Goal: Information Seeking & Learning: Learn about a topic

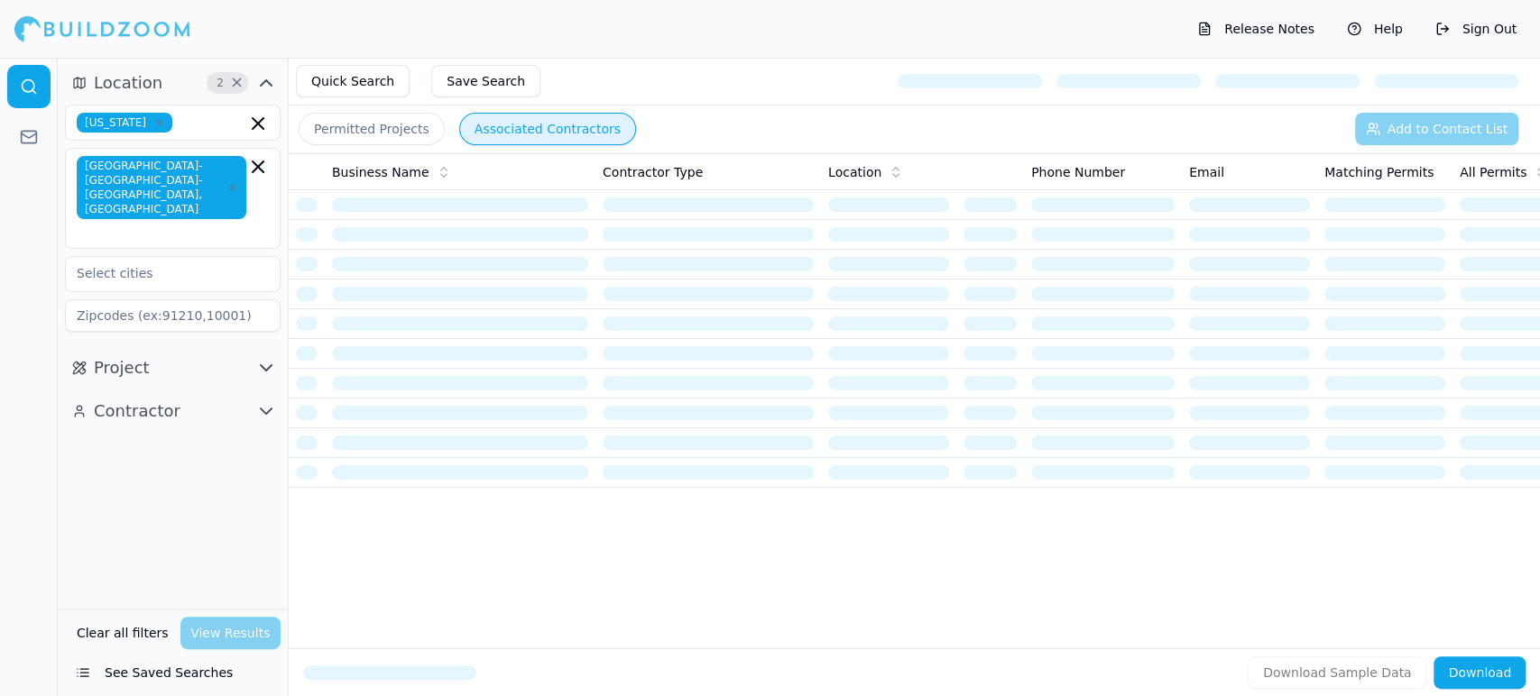
click at [205, 639] on div "Clear all filters View Results" at bounding box center [173, 633] width 216 height 32
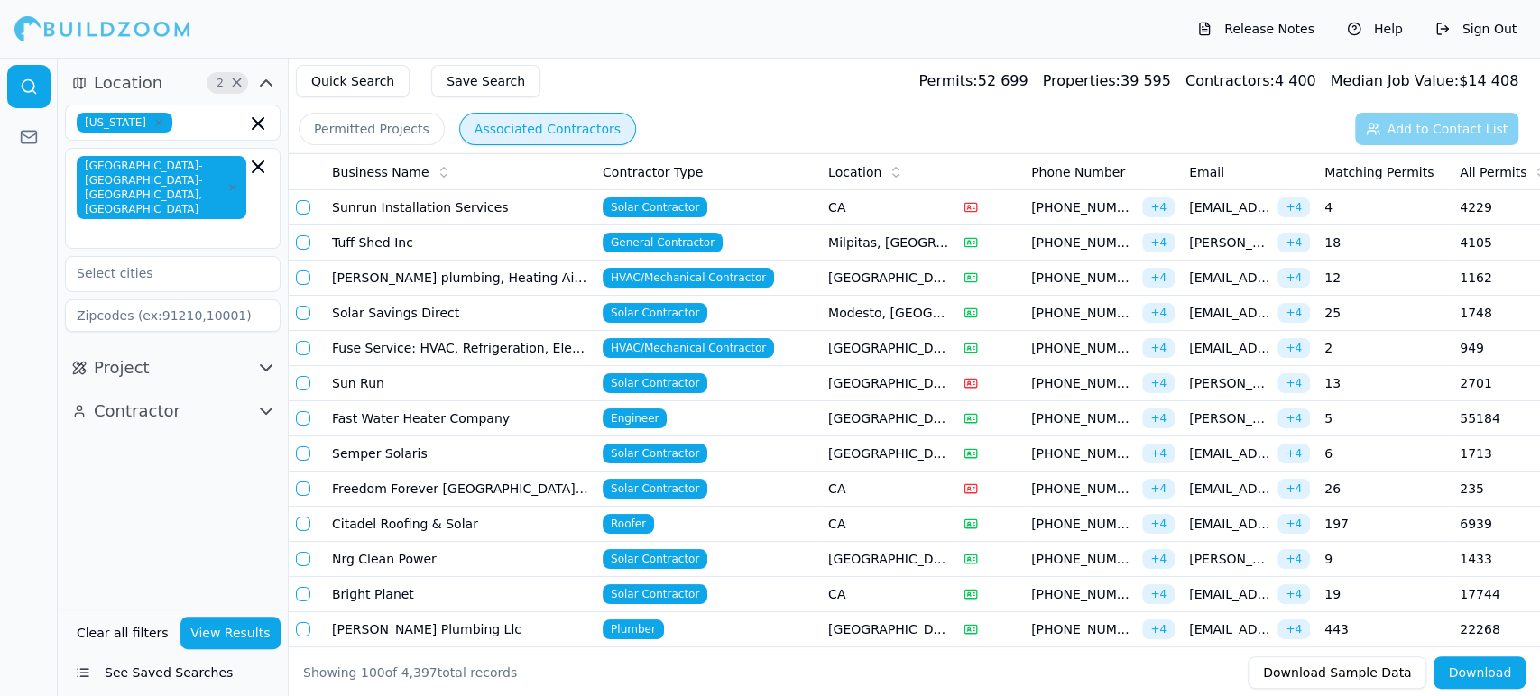
click at [368, 126] on button "Permitted Projects" at bounding box center [372, 129] width 146 height 32
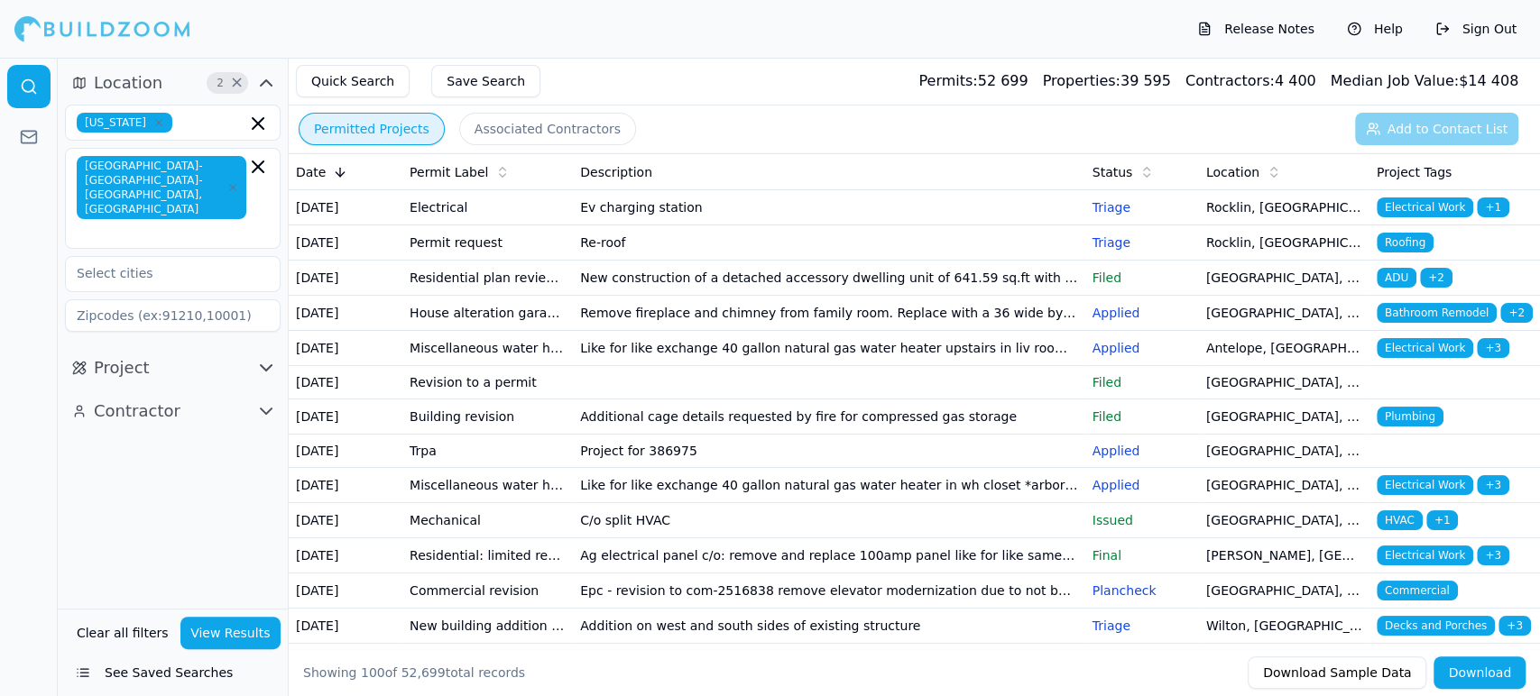
click at [183, 682] on button "See Saved Searches" at bounding box center [173, 673] width 216 height 32
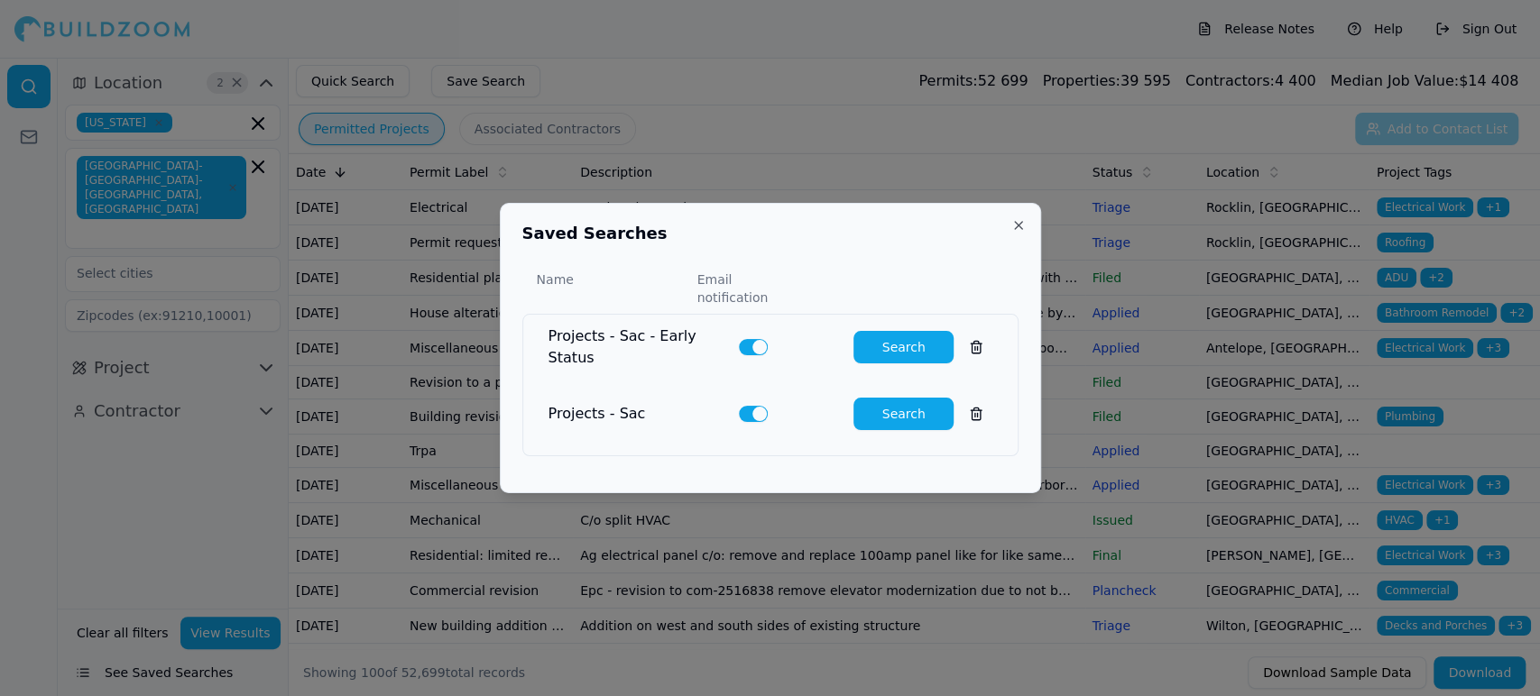
click at [853, 338] on button "Search" at bounding box center [903, 347] width 100 height 32
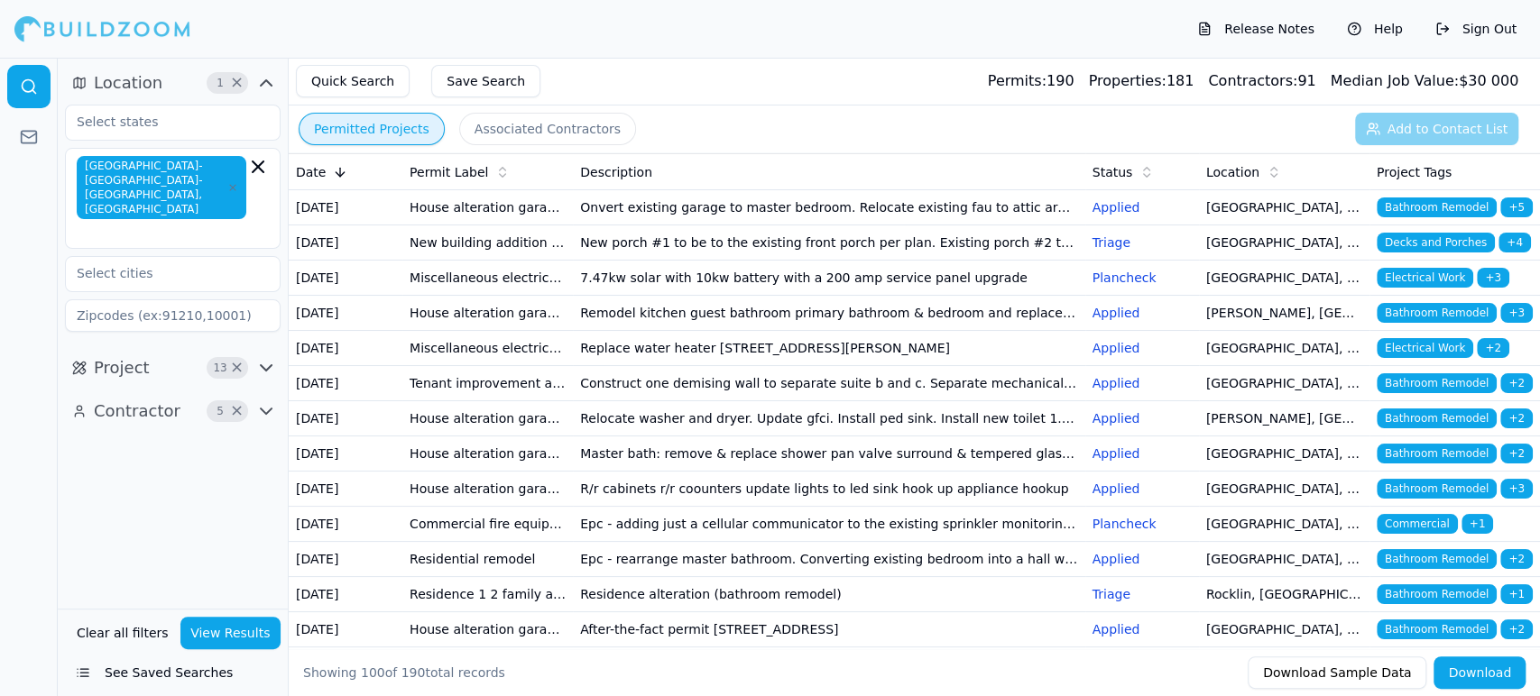
click at [749, 222] on td "Onvert existing garage to master bedroom. Relocate existing fau to attic area. …" at bounding box center [829, 207] width 512 height 35
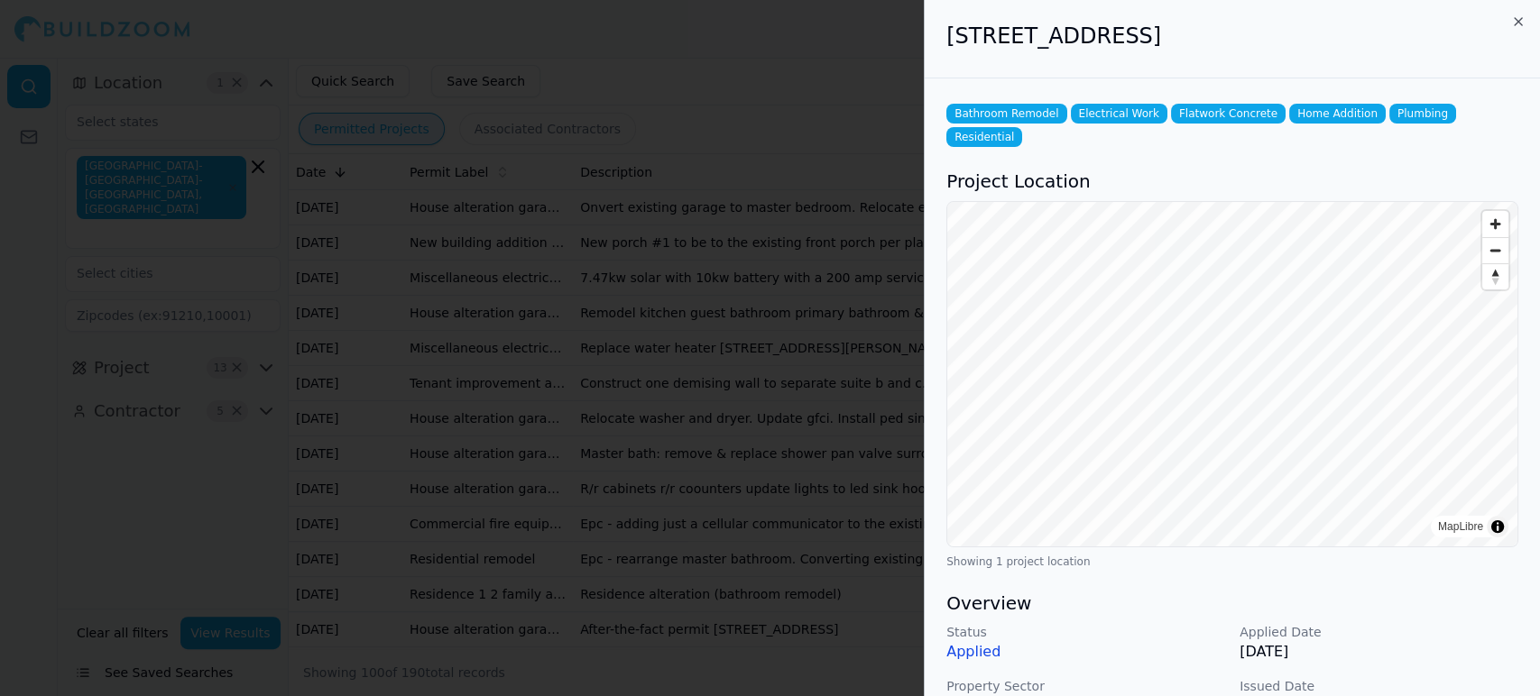
scroll to position [653, 0]
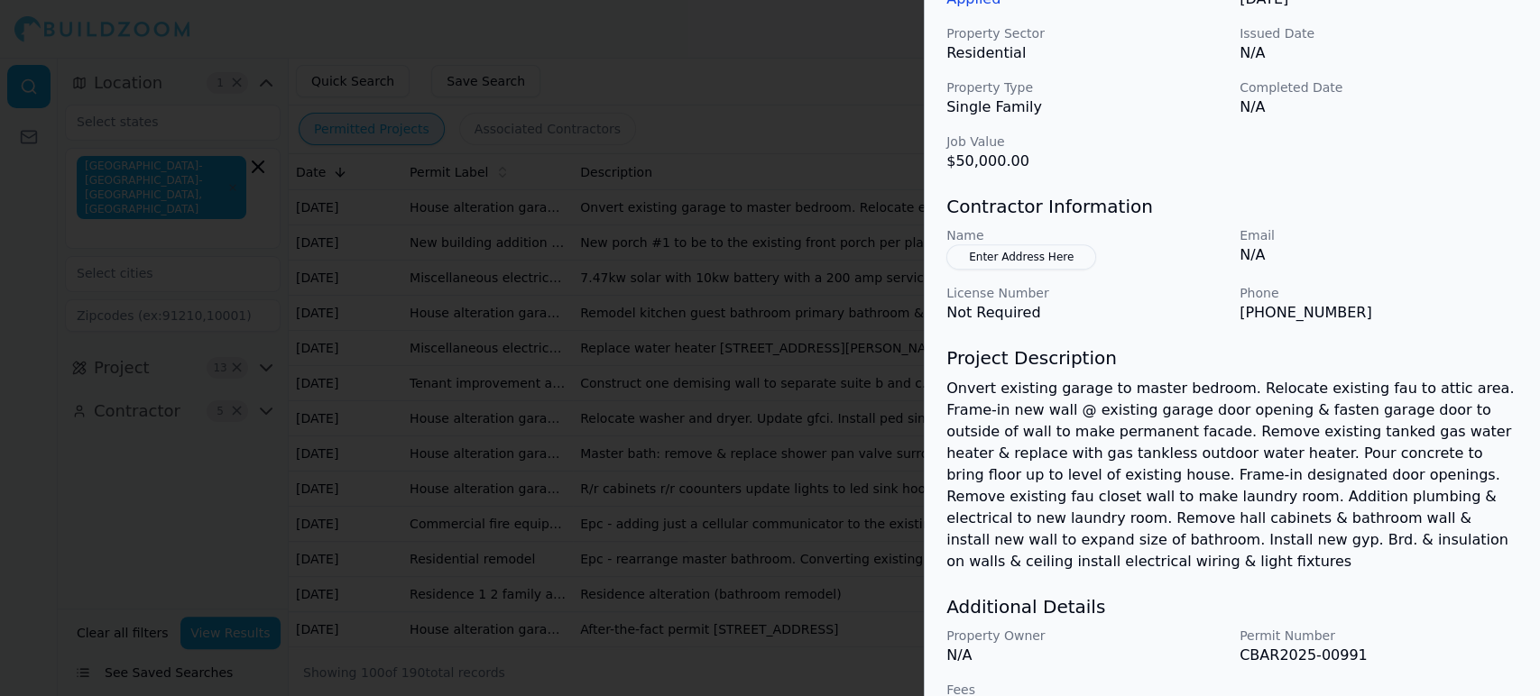
click at [574, 261] on div at bounding box center [770, 348] width 1540 height 696
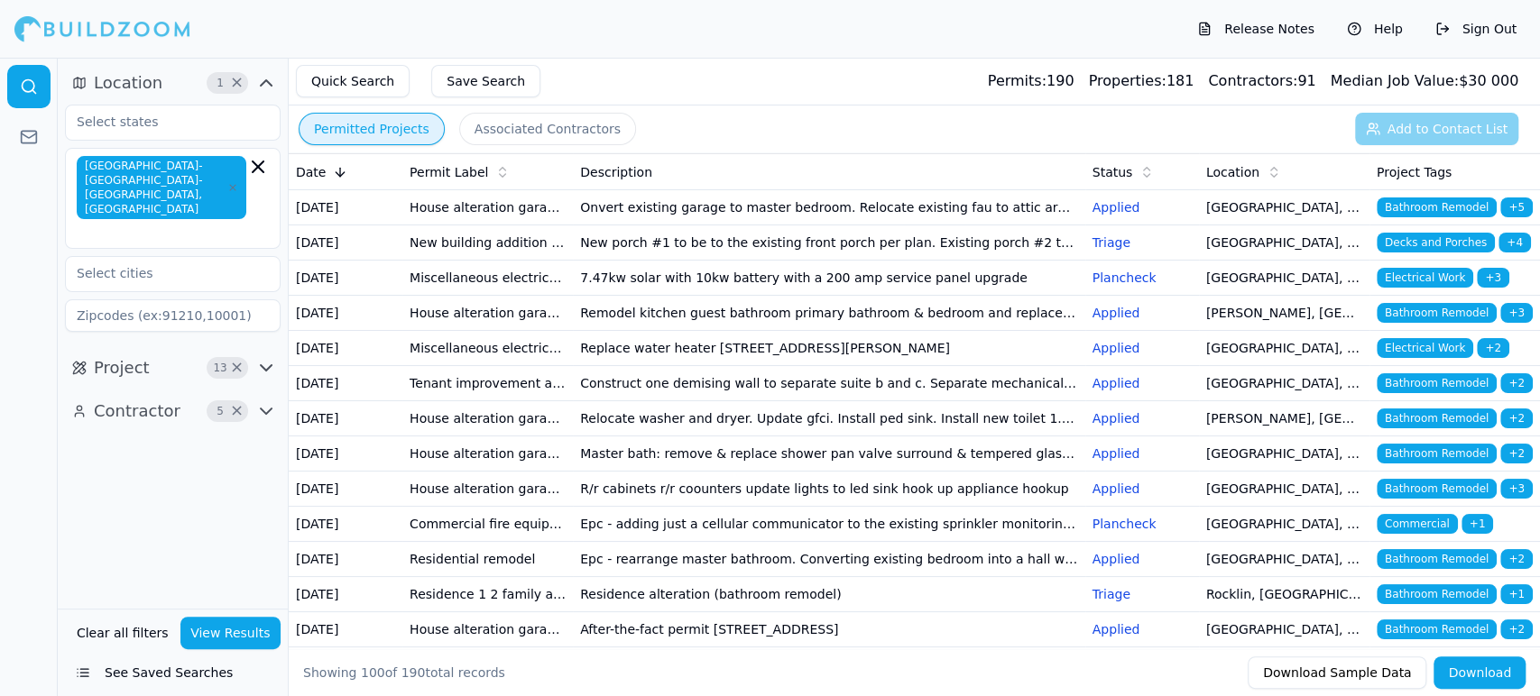
click at [476, 261] on td "New building addition adu (not a garage conversion) deck patio cover garage bar…" at bounding box center [487, 243] width 171 height 35
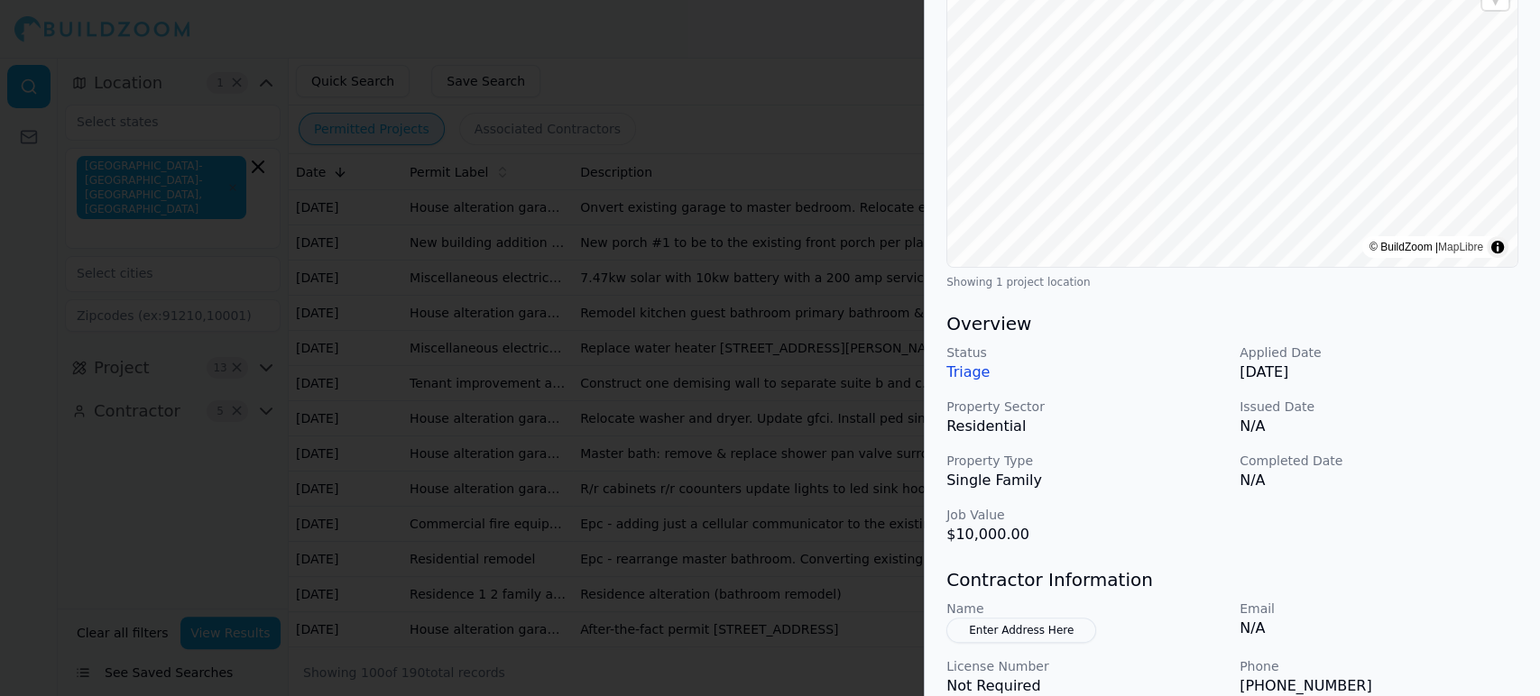
scroll to position [481, 0]
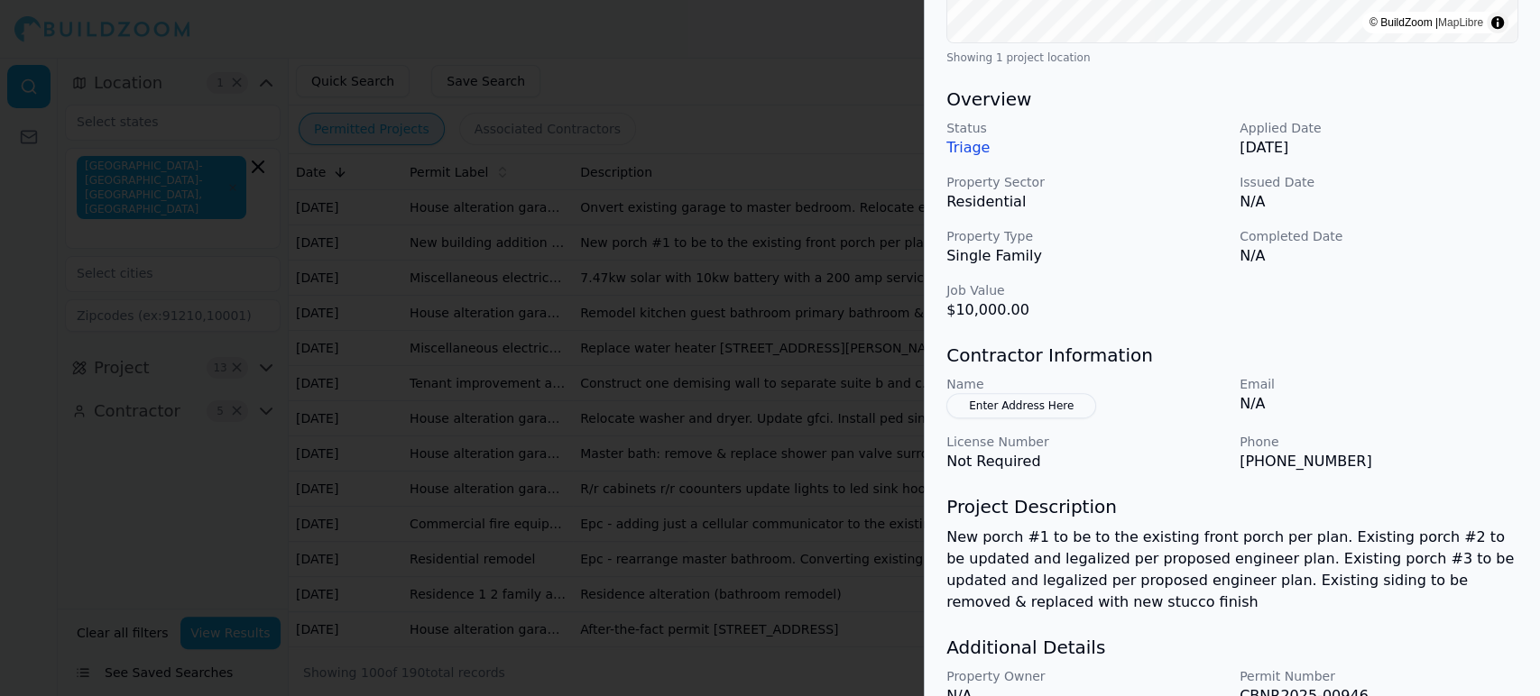
click at [469, 213] on div at bounding box center [770, 348] width 1540 height 696
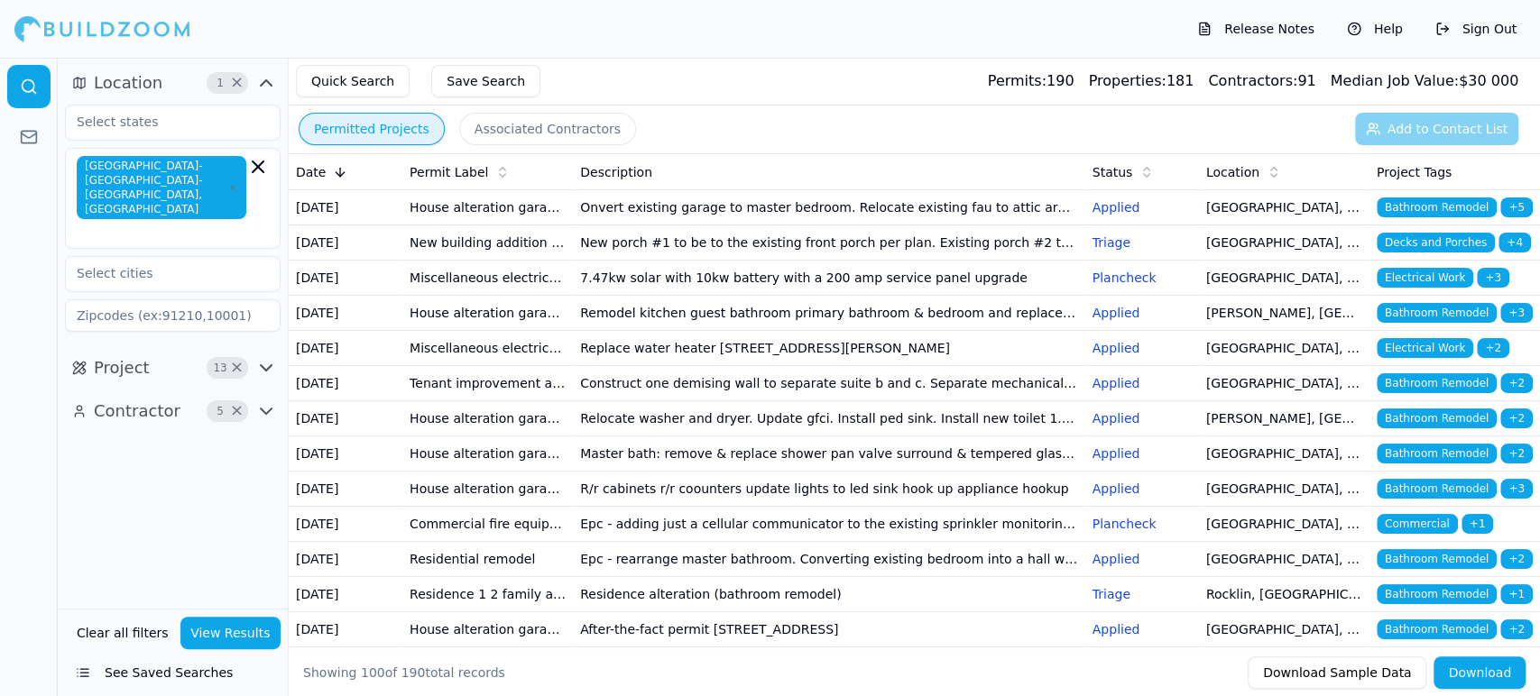
click at [479, 296] on td "Miscellaneous electrical plumbing mechanical solar/pv electric vehicle charger …" at bounding box center [487, 278] width 171 height 35
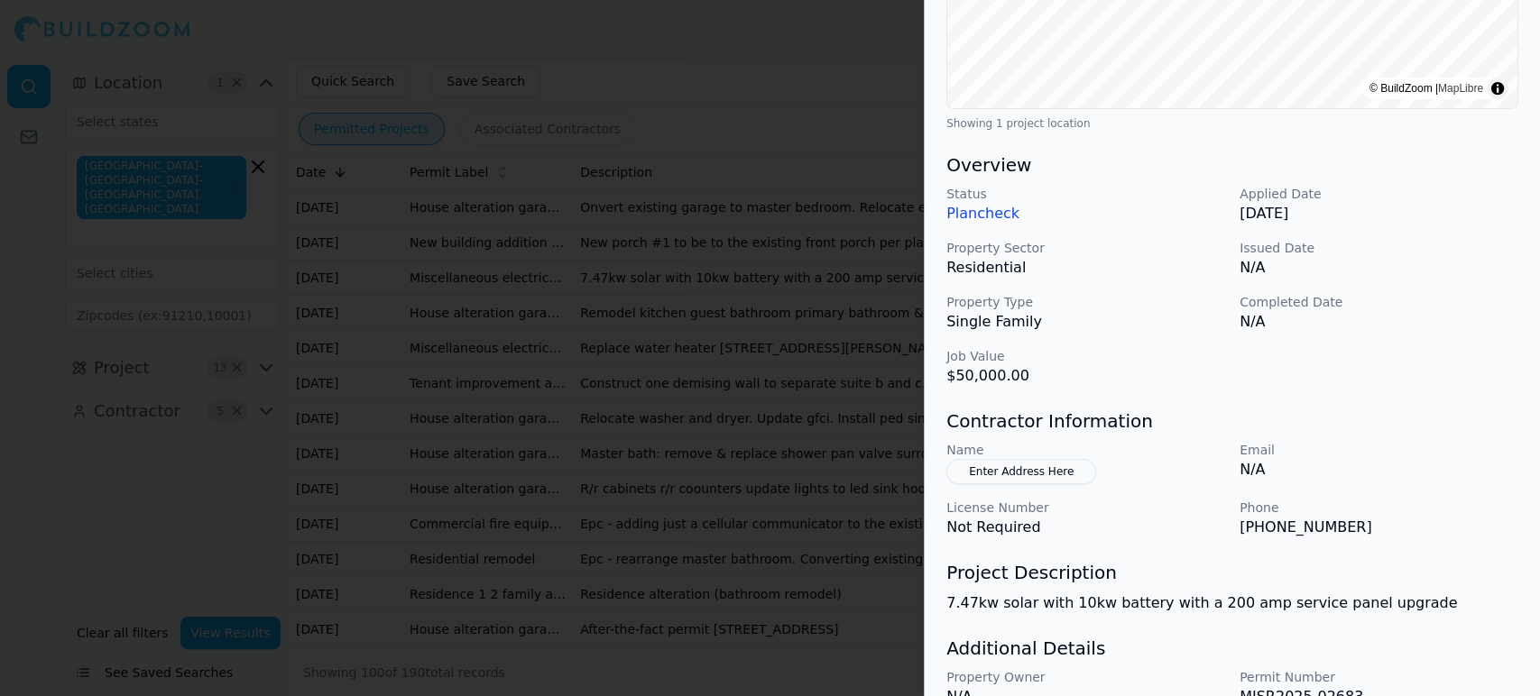
scroll to position [502, 0]
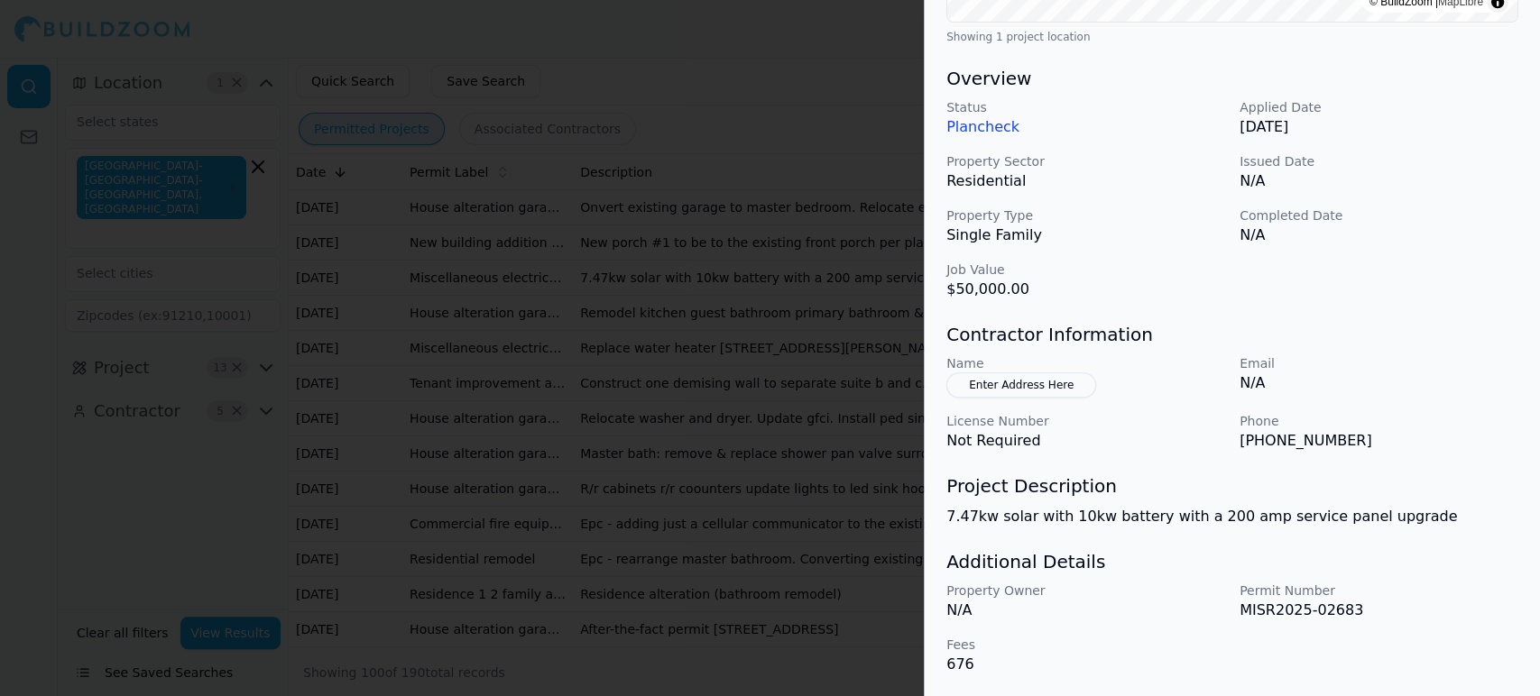
click at [566, 313] on div at bounding box center [770, 348] width 1540 height 696
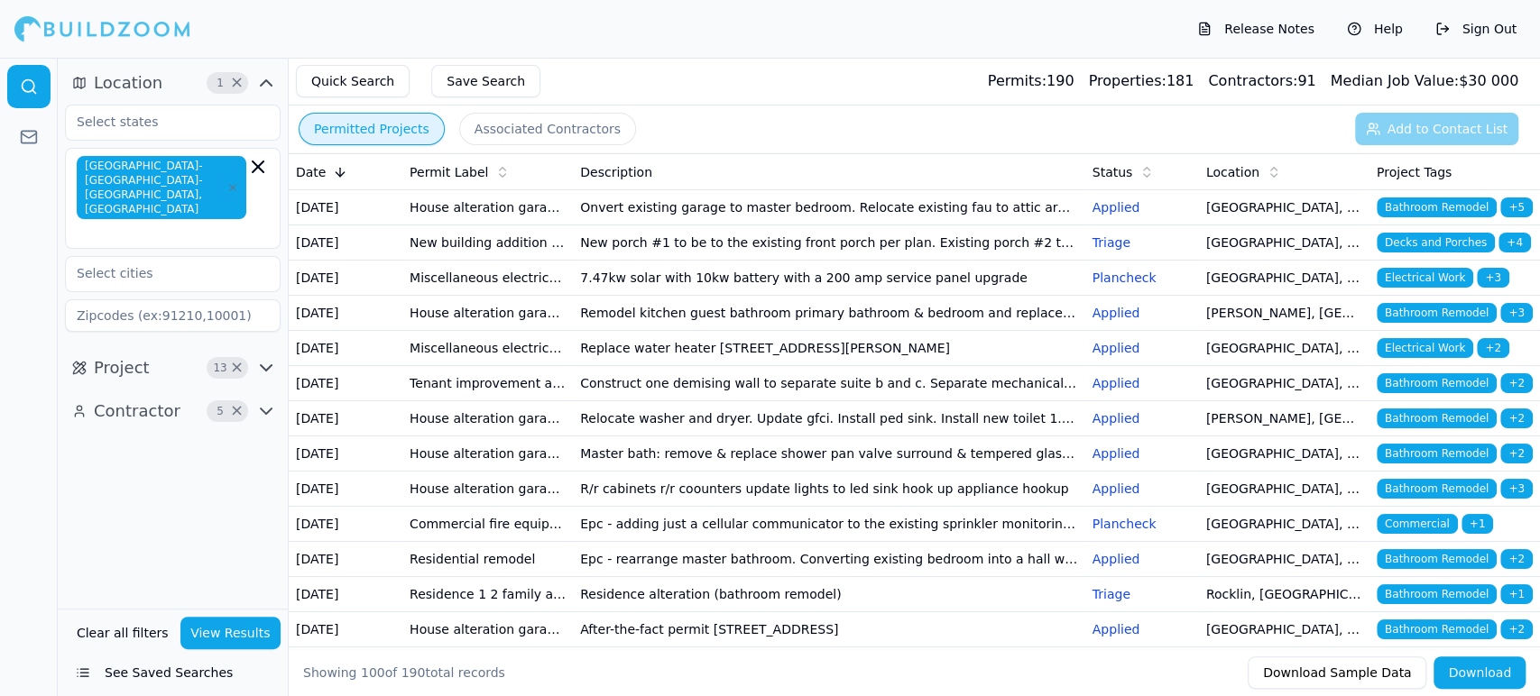
click at [443, 331] on td "House alteration garage conversion to living space/adu (no new sqft) kitchen/ba…" at bounding box center [487, 313] width 171 height 35
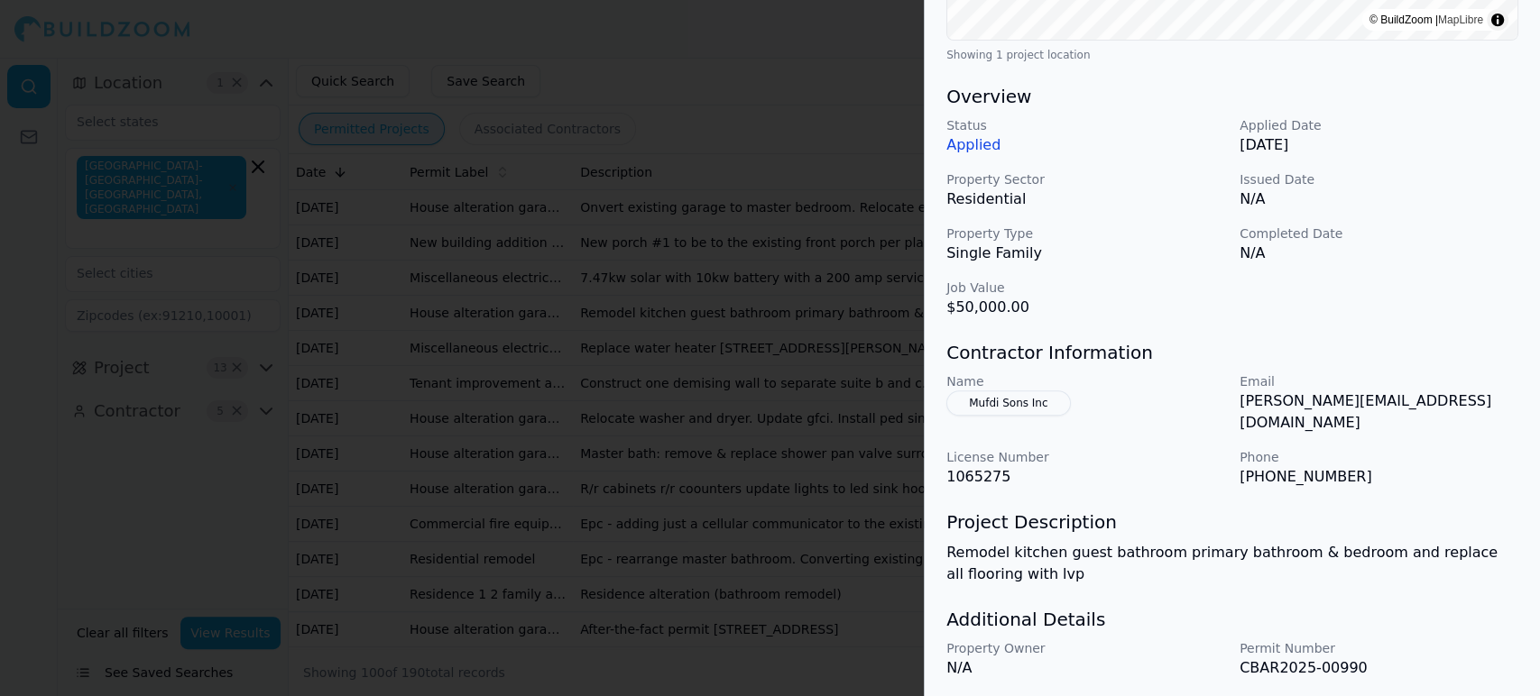
scroll to position [523, 0]
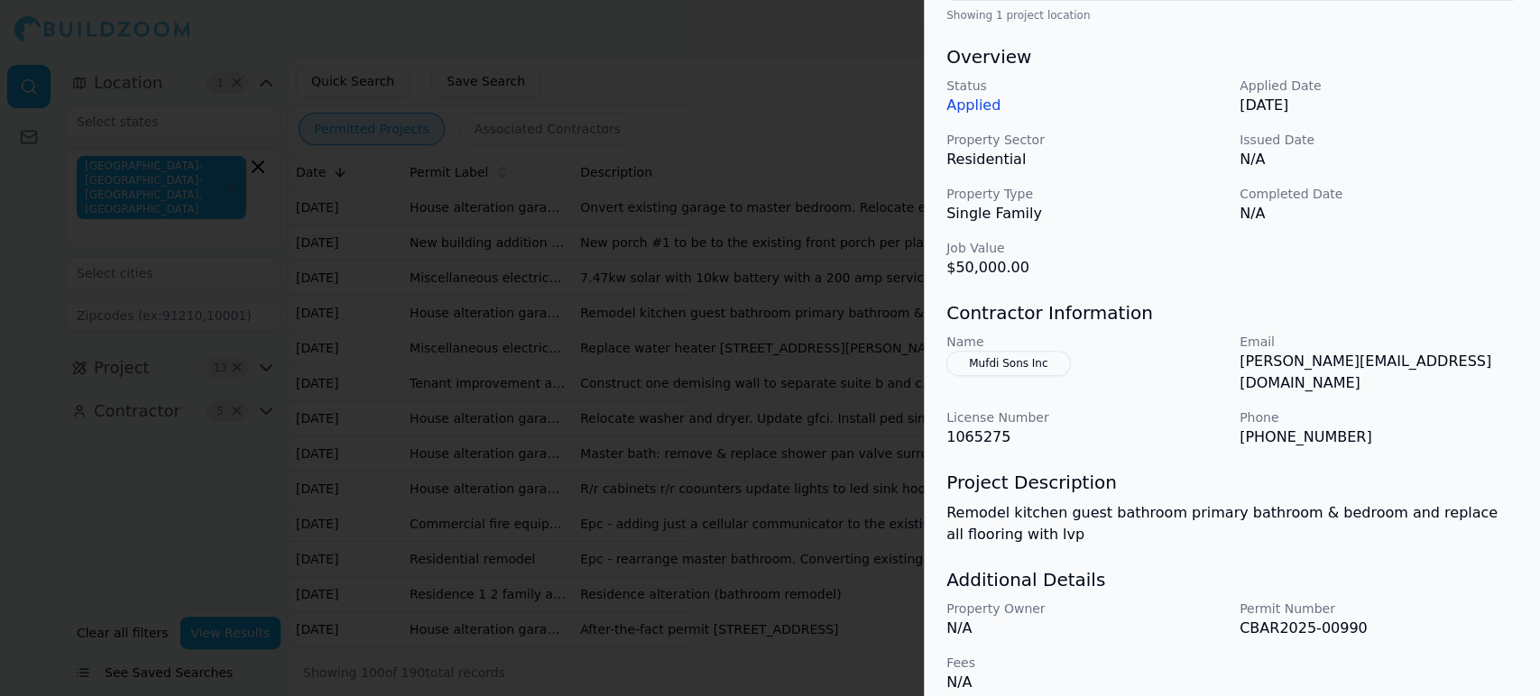
click at [565, 313] on div at bounding box center [770, 348] width 1540 height 696
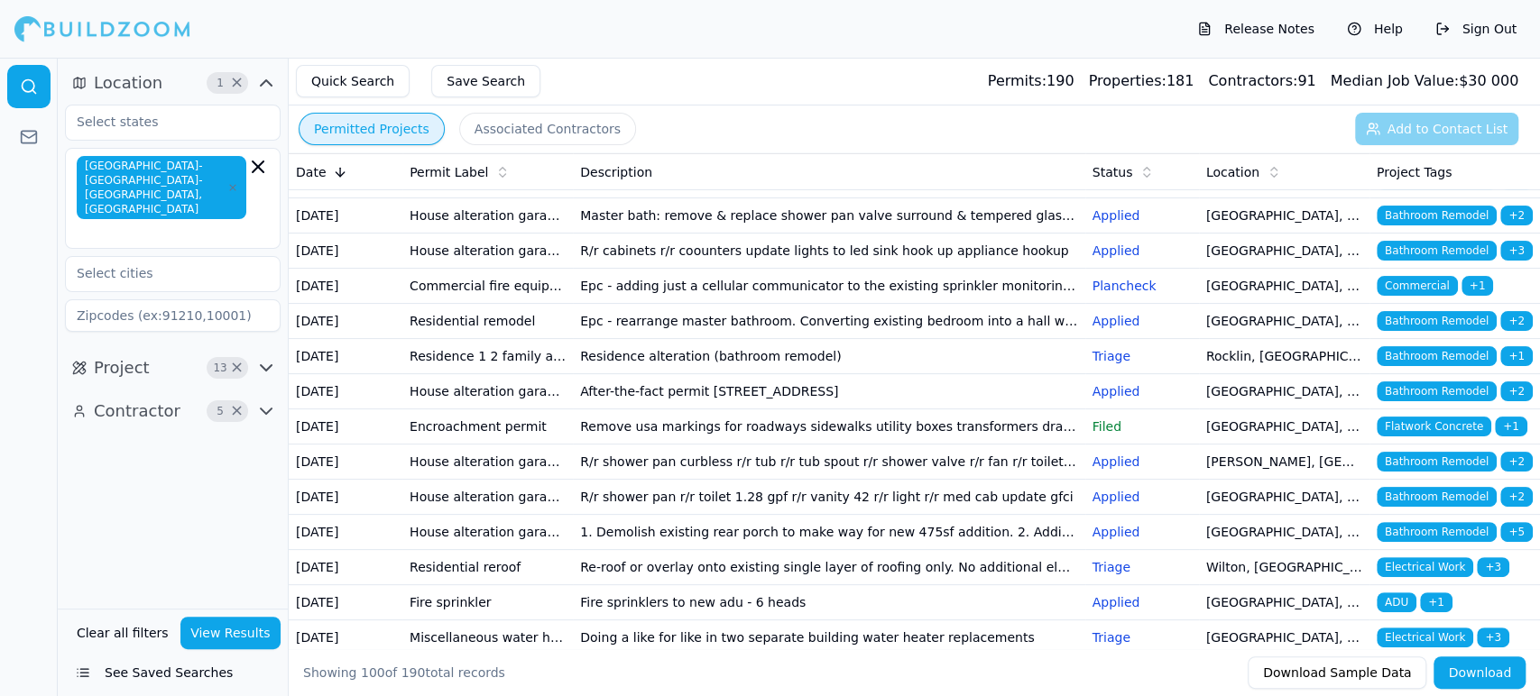
scroll to position [240, 0]
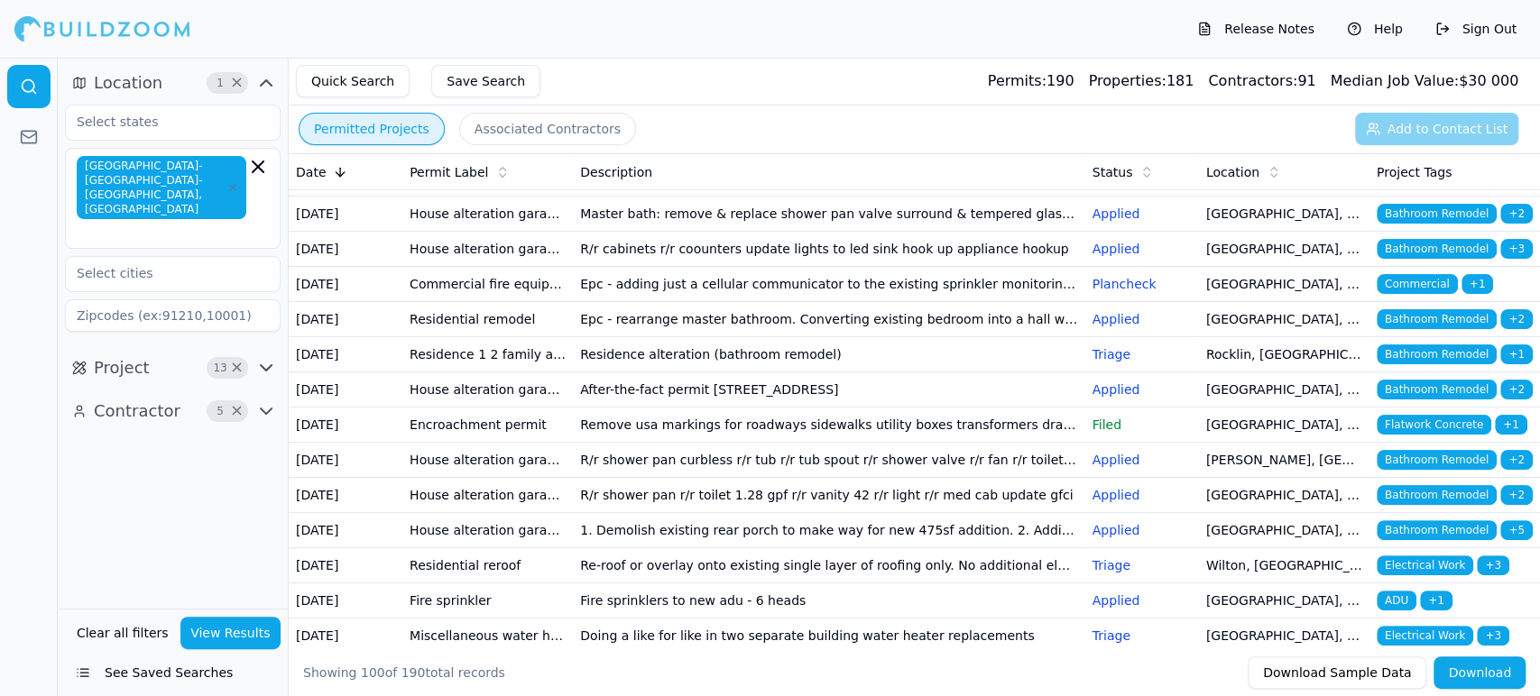
click at [438, 161] on td "Tenant improvement alteration apartment/condo kitchen-bath remodel" at bounding box center [487, 143] width 171 height 35
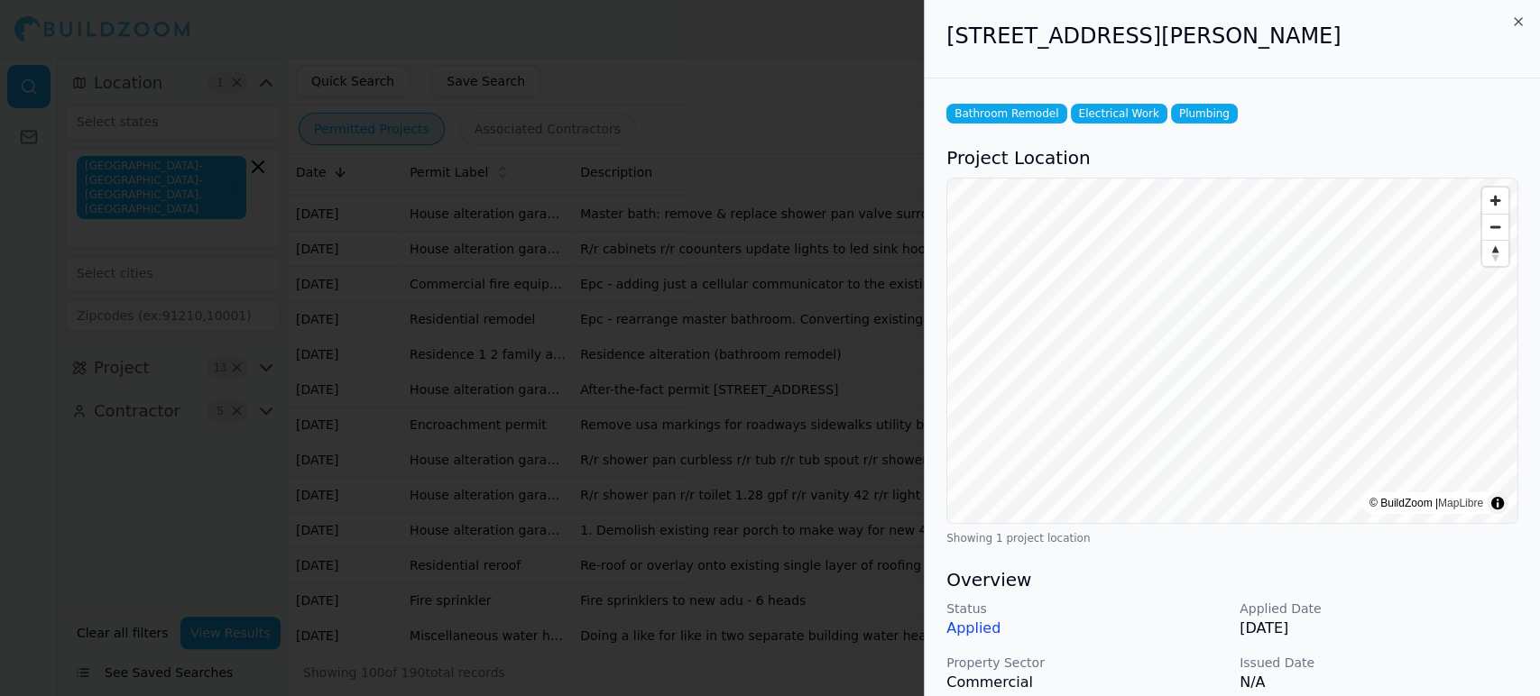
scroll to position [361, 0]
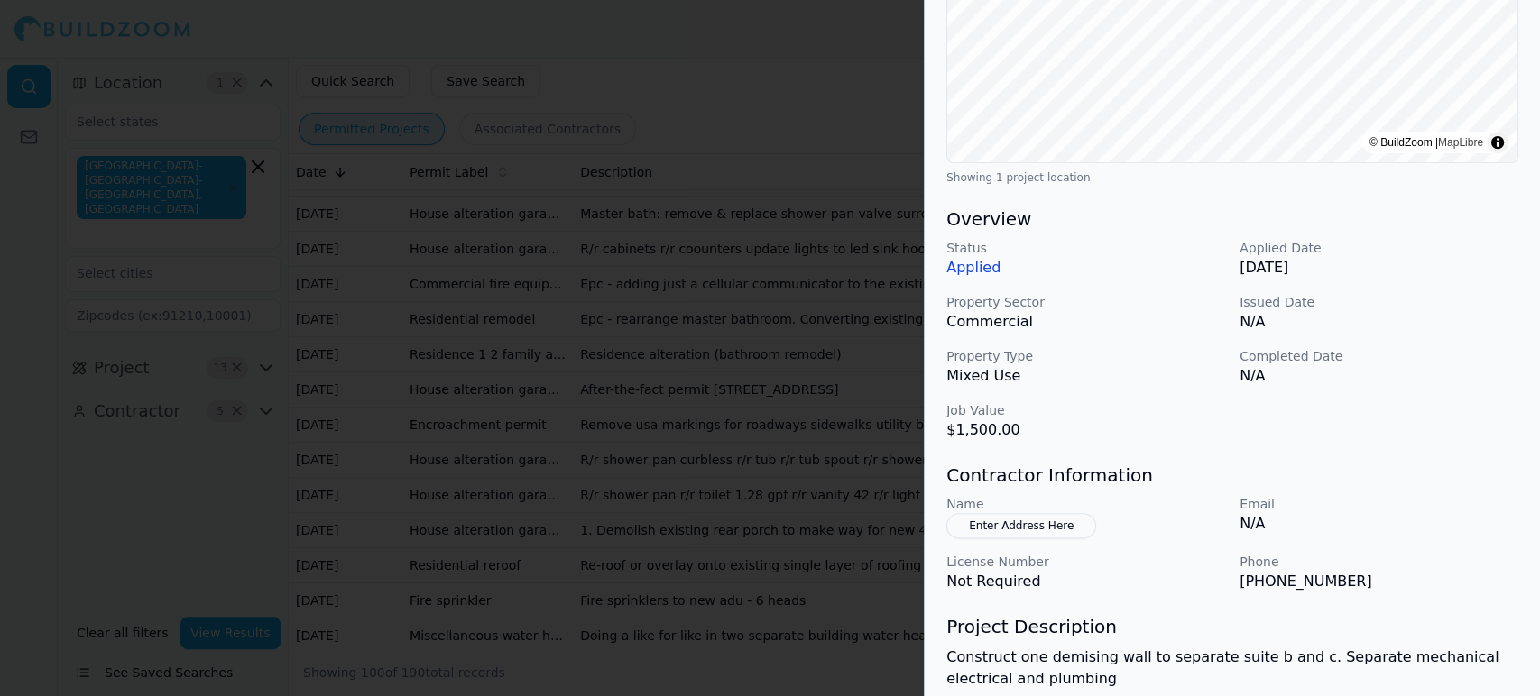
click at [599, 349] on div at bounding box center [770, 348] width 1540 height 696
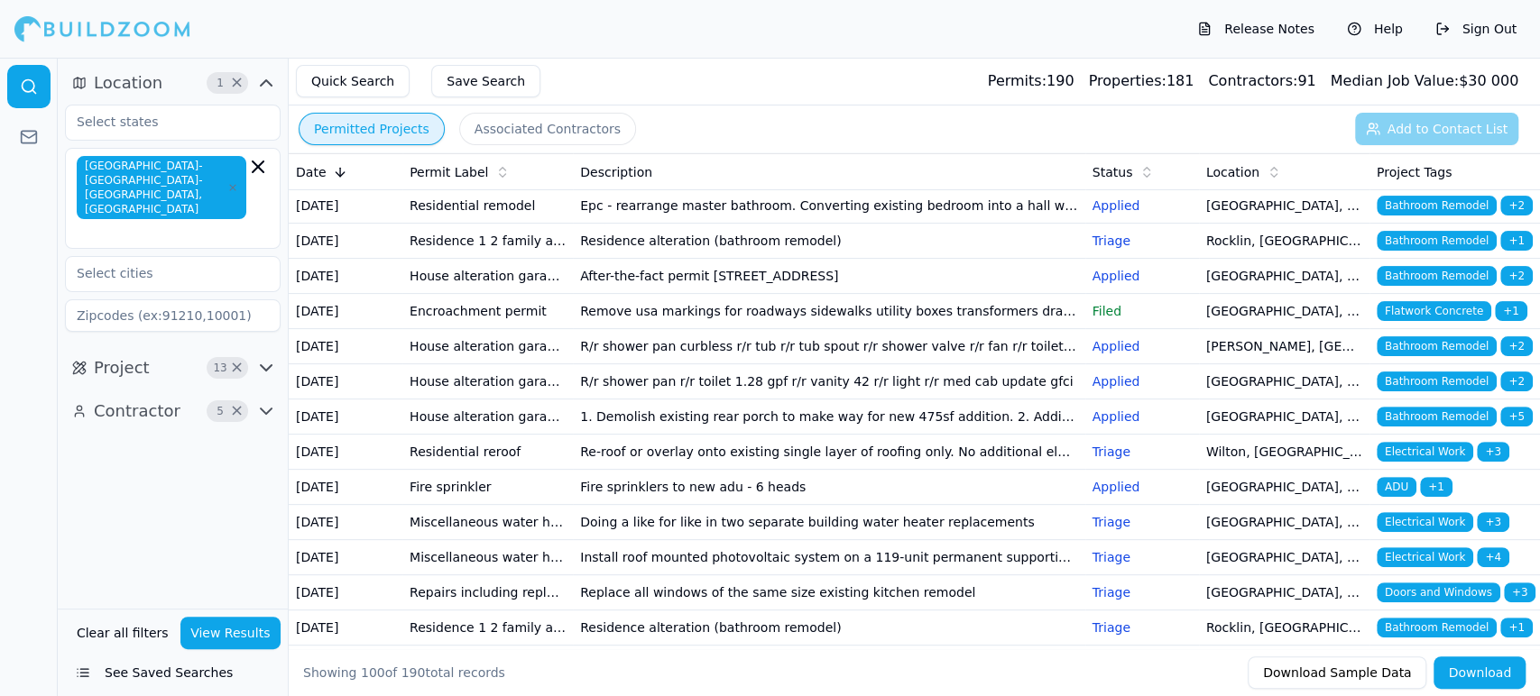
scroll to position [481, 0]
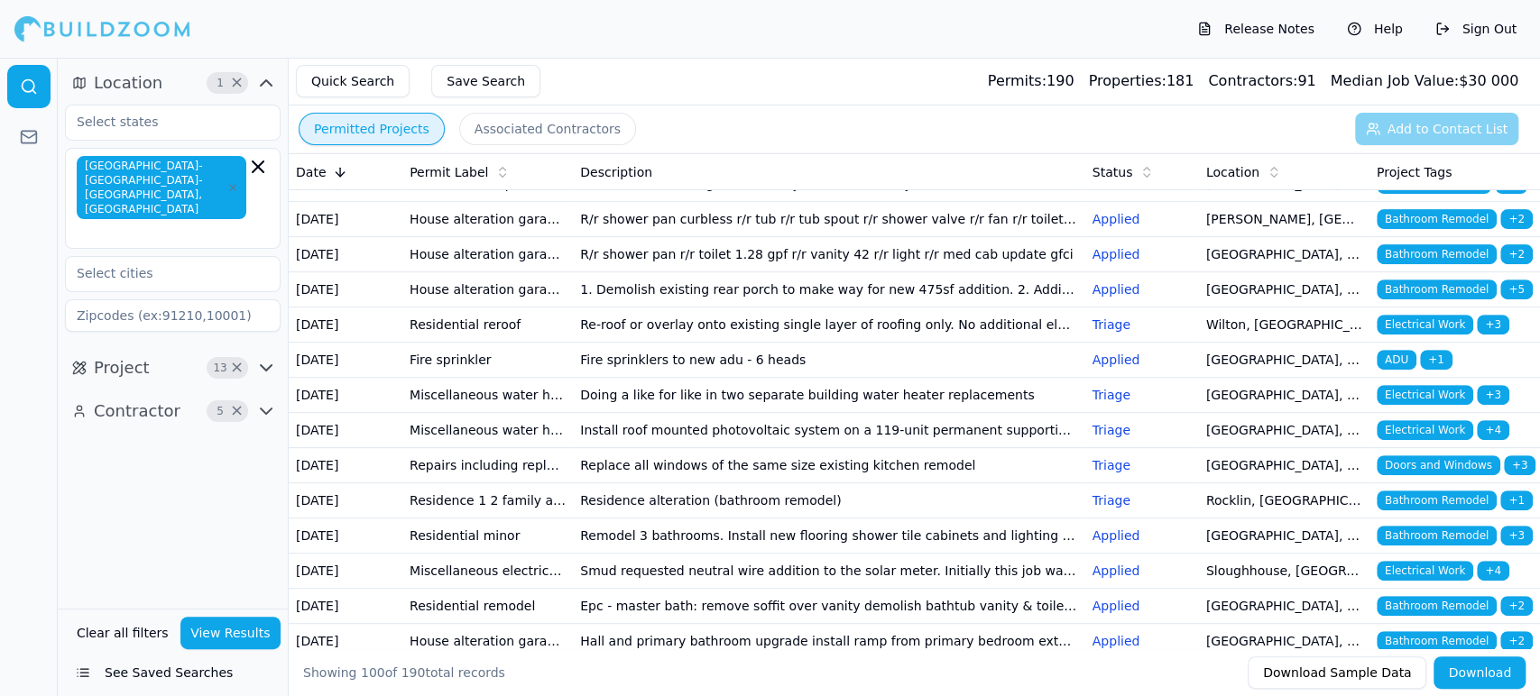
click at [477, 61] on td "Commercial fire equipment" at bounding box center [487, 43] width 171 height 35
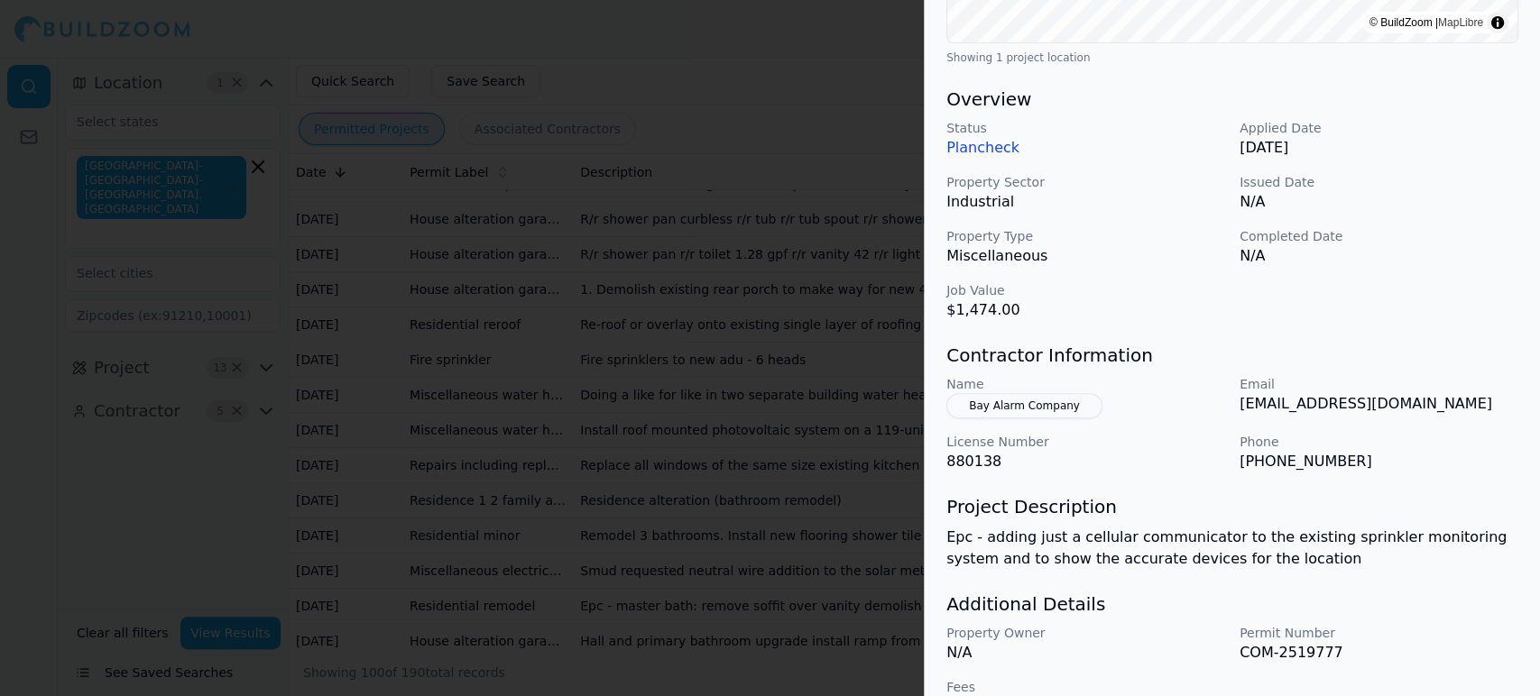
click at [667, 328] on div at bounding box center [770, 348] width 1540 height 696
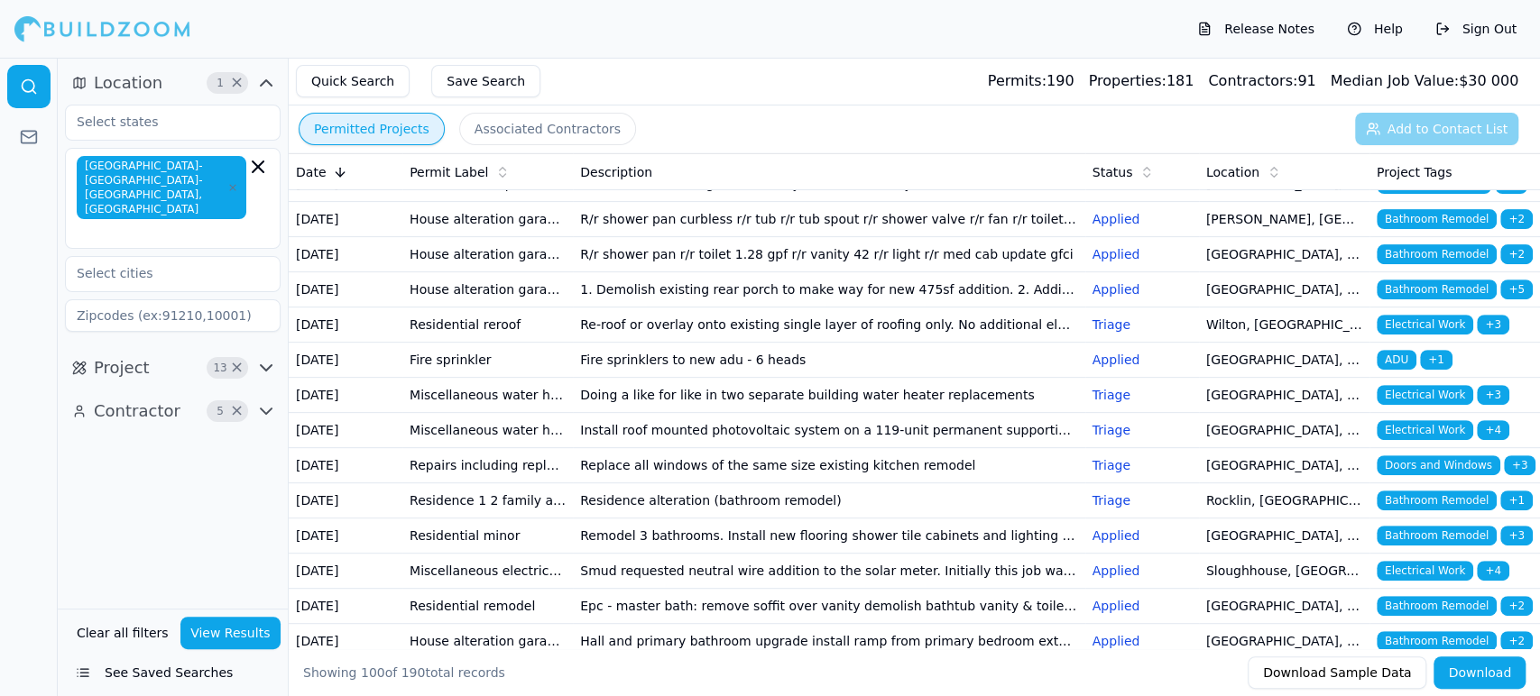
scroll to position [601, 0]
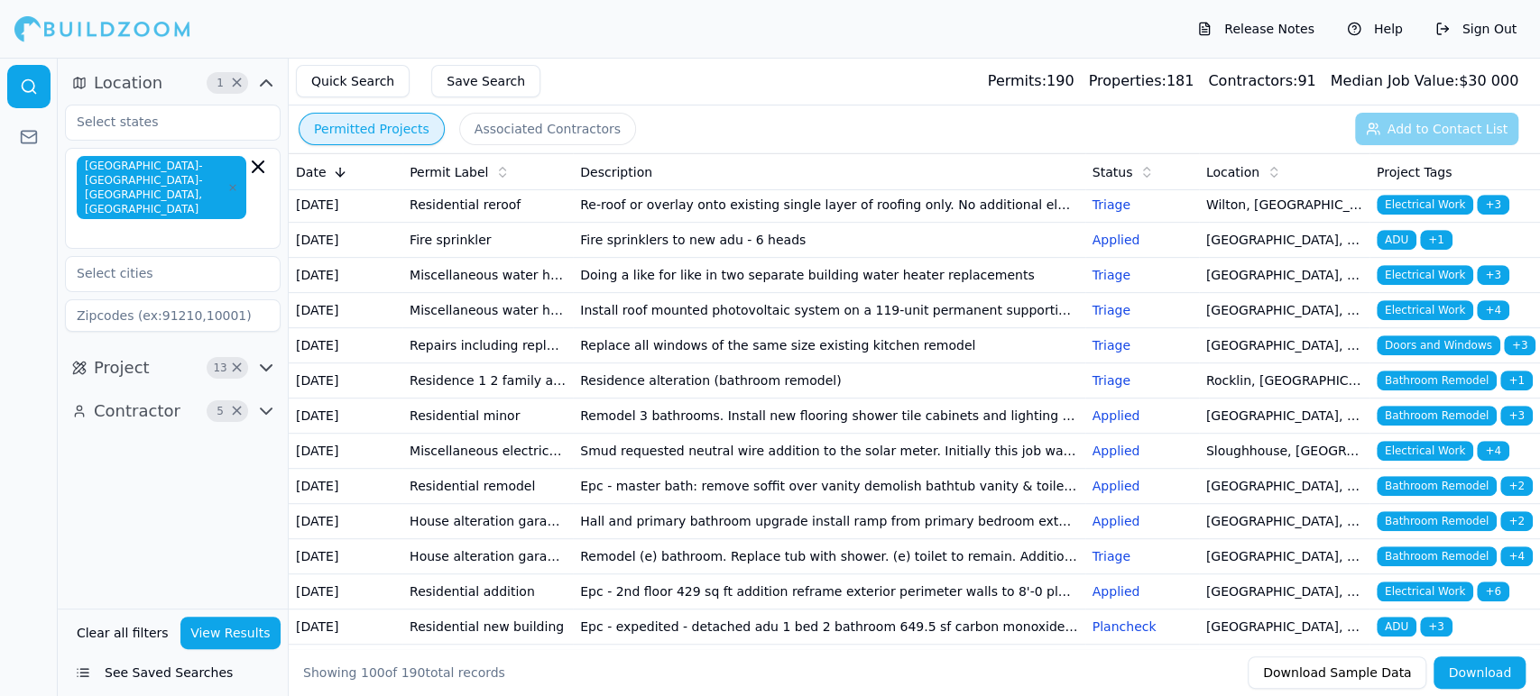
click at [476, 47] on td "House alteration garage conversion to living space/adu (no new sqft) kitchen/ba…" at bounding box center [487, 29] width 171 height 35
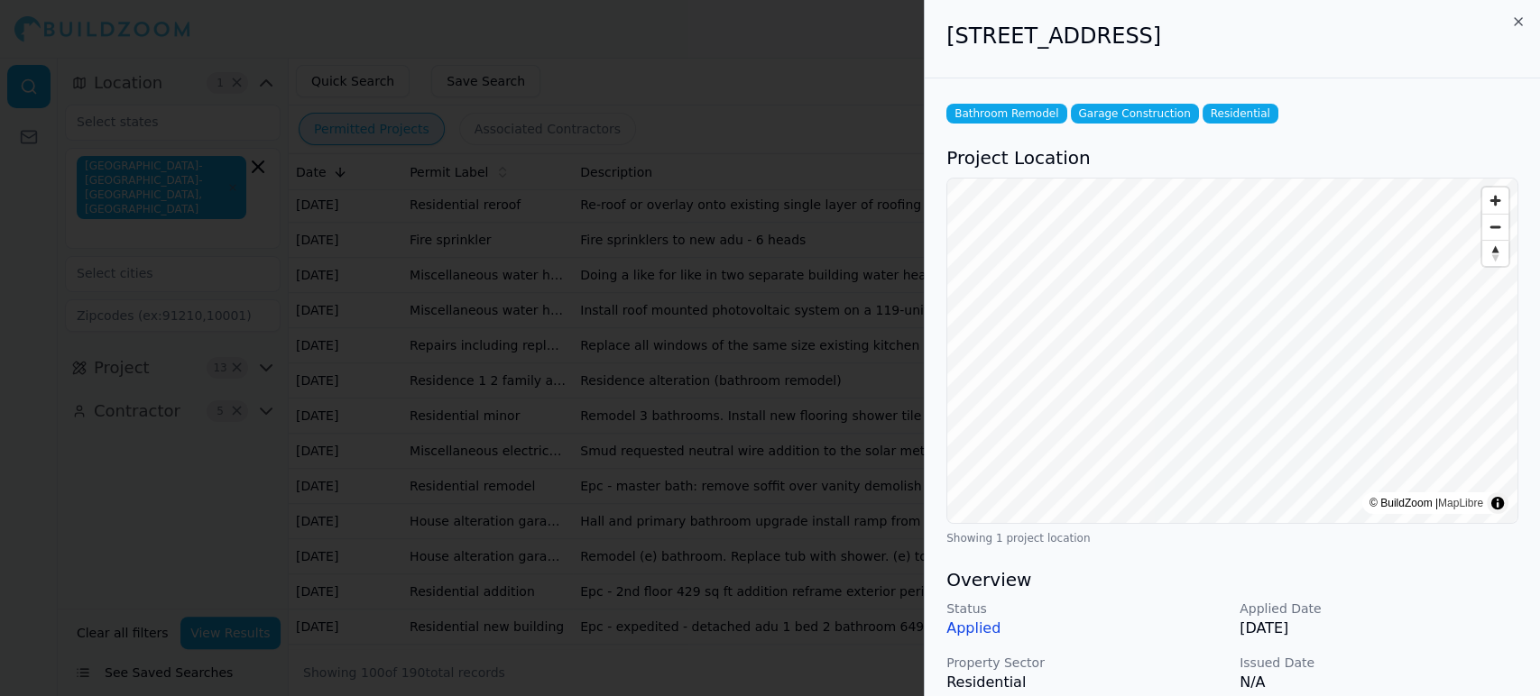
scroll to position [481, 0]
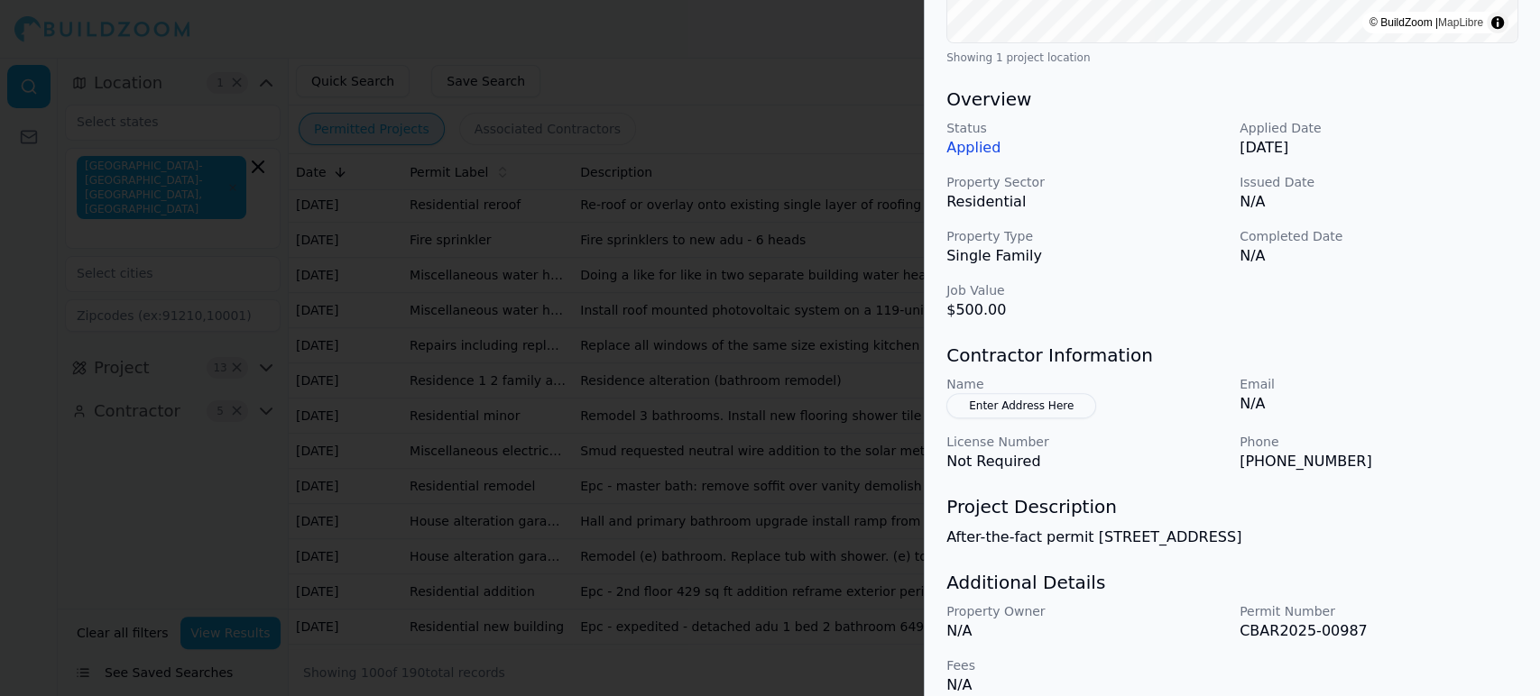
click at [628, 336] on div at bounding box center [770, 348] width 1540 height 696
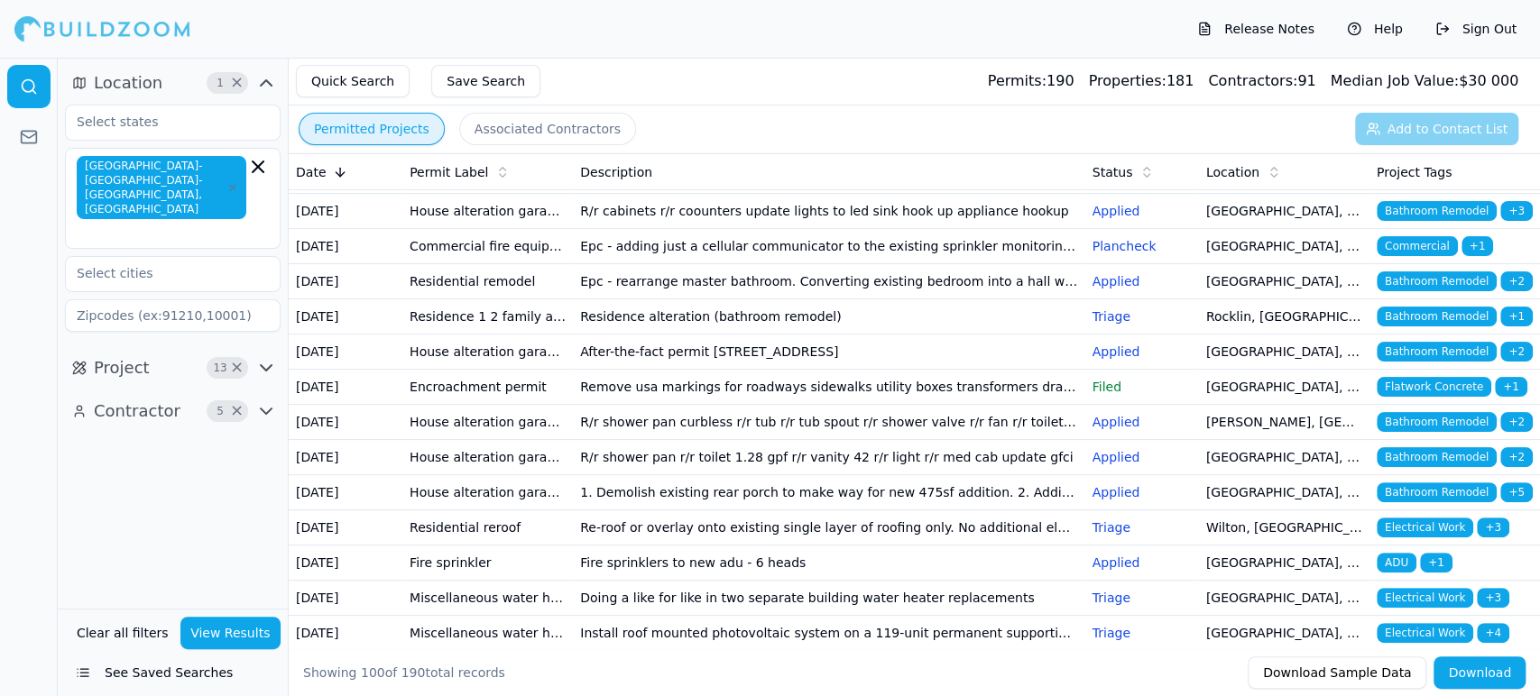
scroll to position [240, 0]
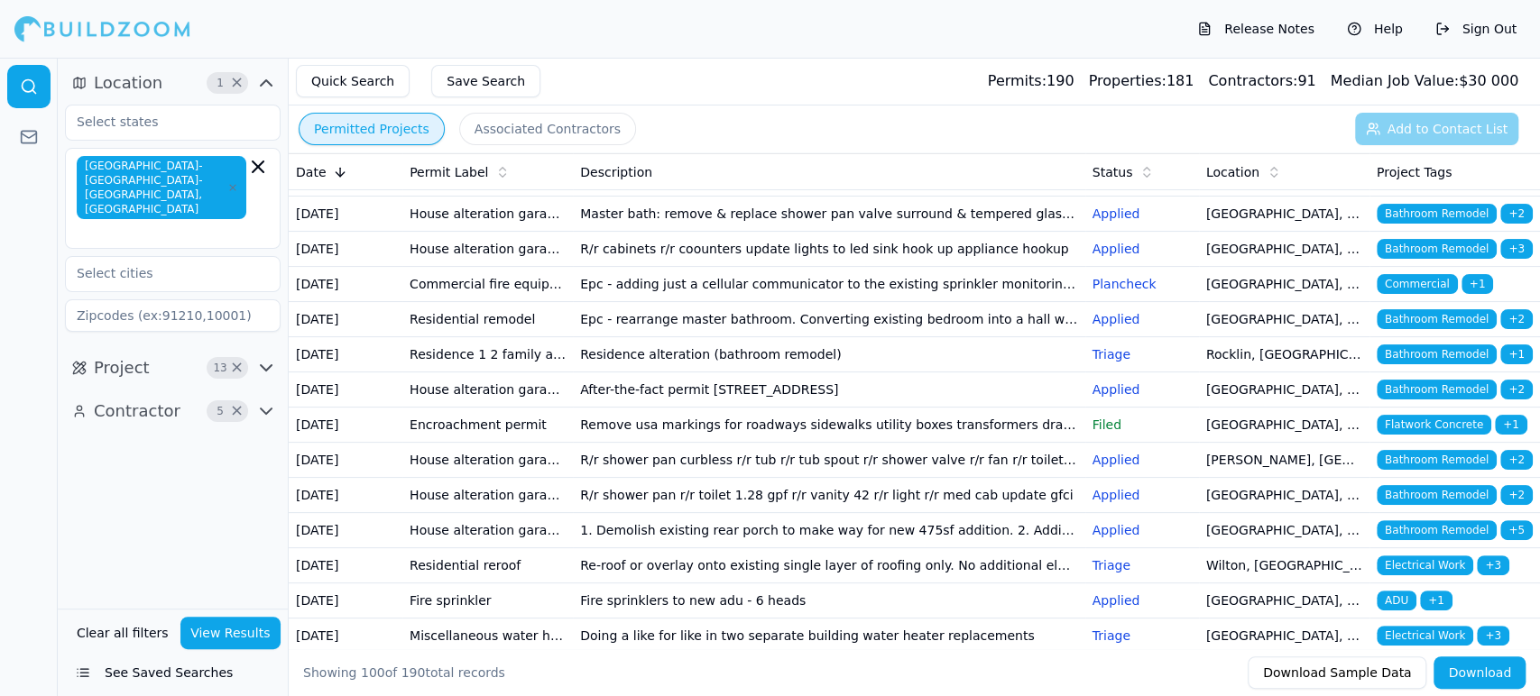
click at [613, 232] on td "Master bath: remove & replace shower pan valve surround & tempered glass enclos…" at bounding box center [829, 214] width 512 height 35
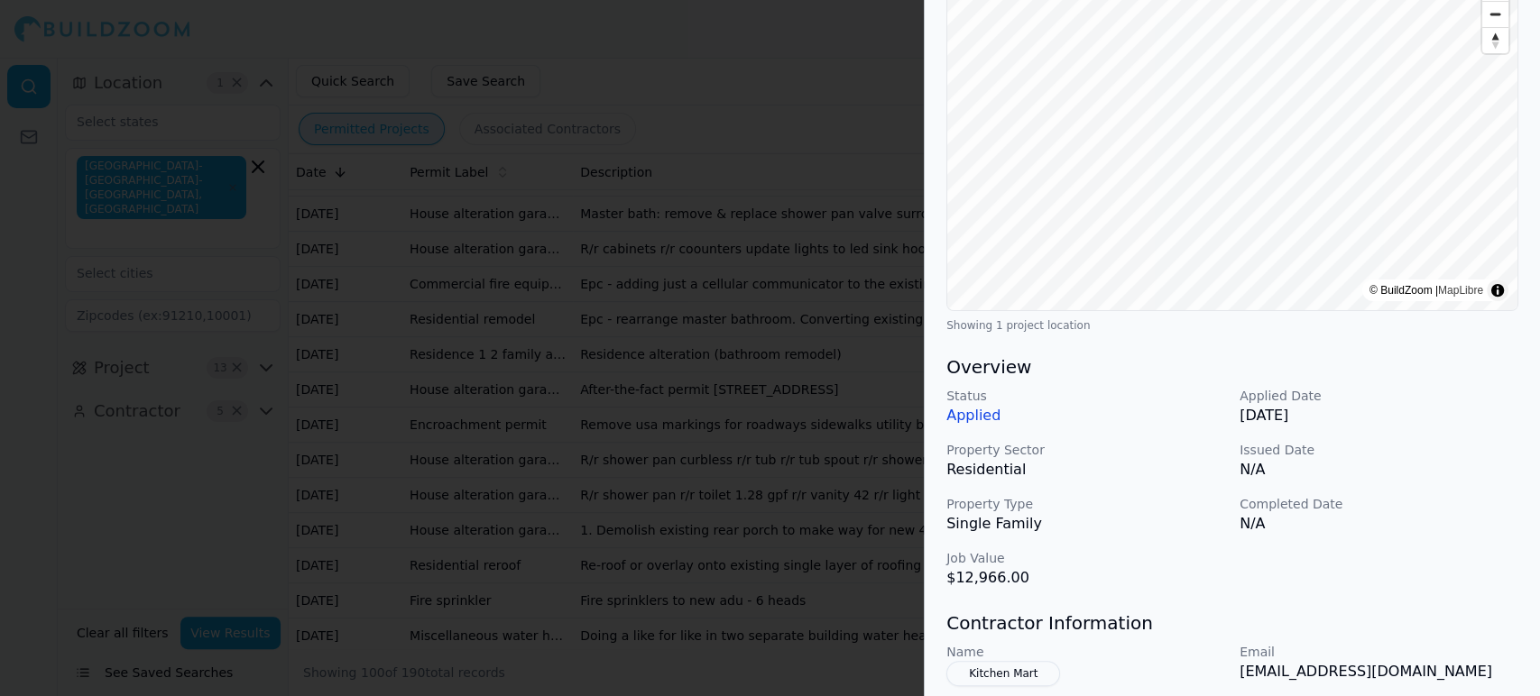
scroll to position [361, 0]
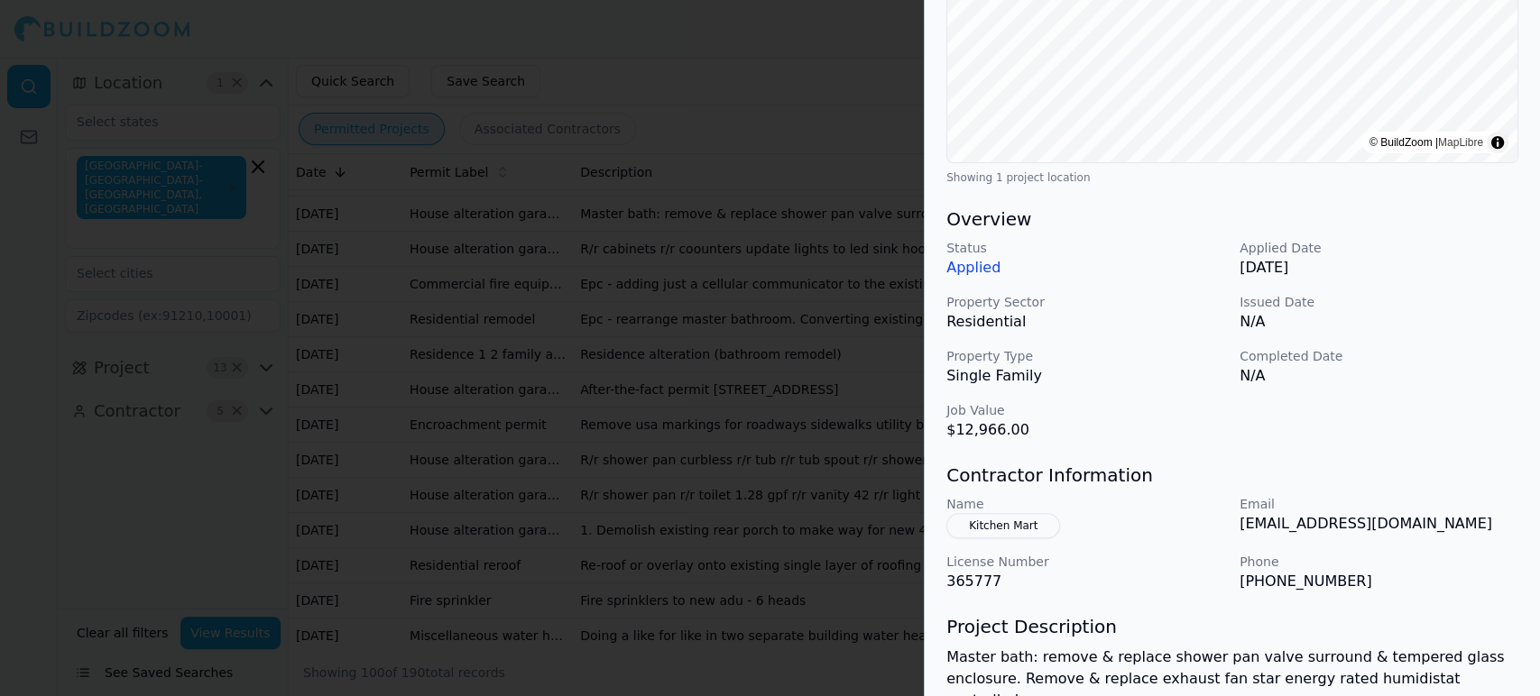
click at [470, 323] on div at bounding box center [770, 348] width 1540 height 696
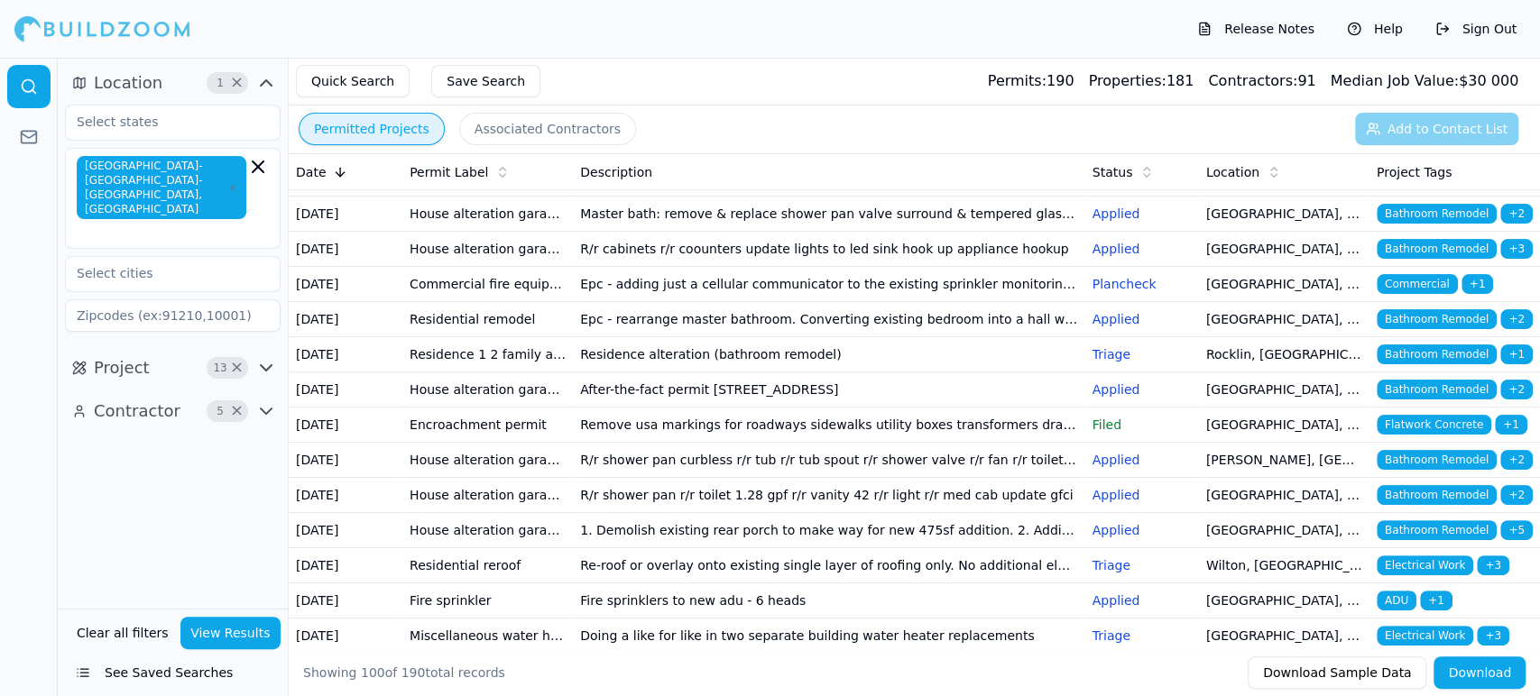
click at [457, 232] on td "House alteration garage conversion to living space/adu (no new sqft) kitchen/ba…" at bounding box center [487, 214] width 171 height 35
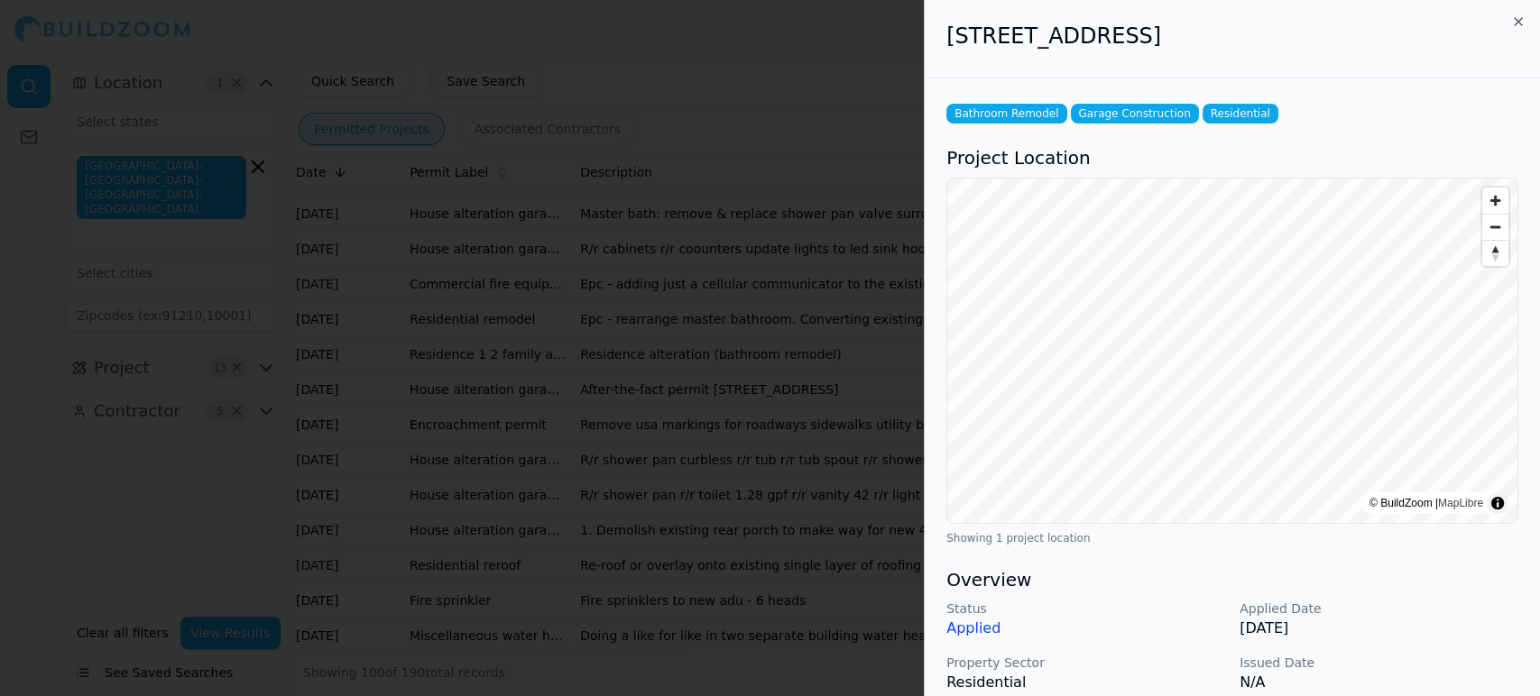
scroll to position [481, 0]
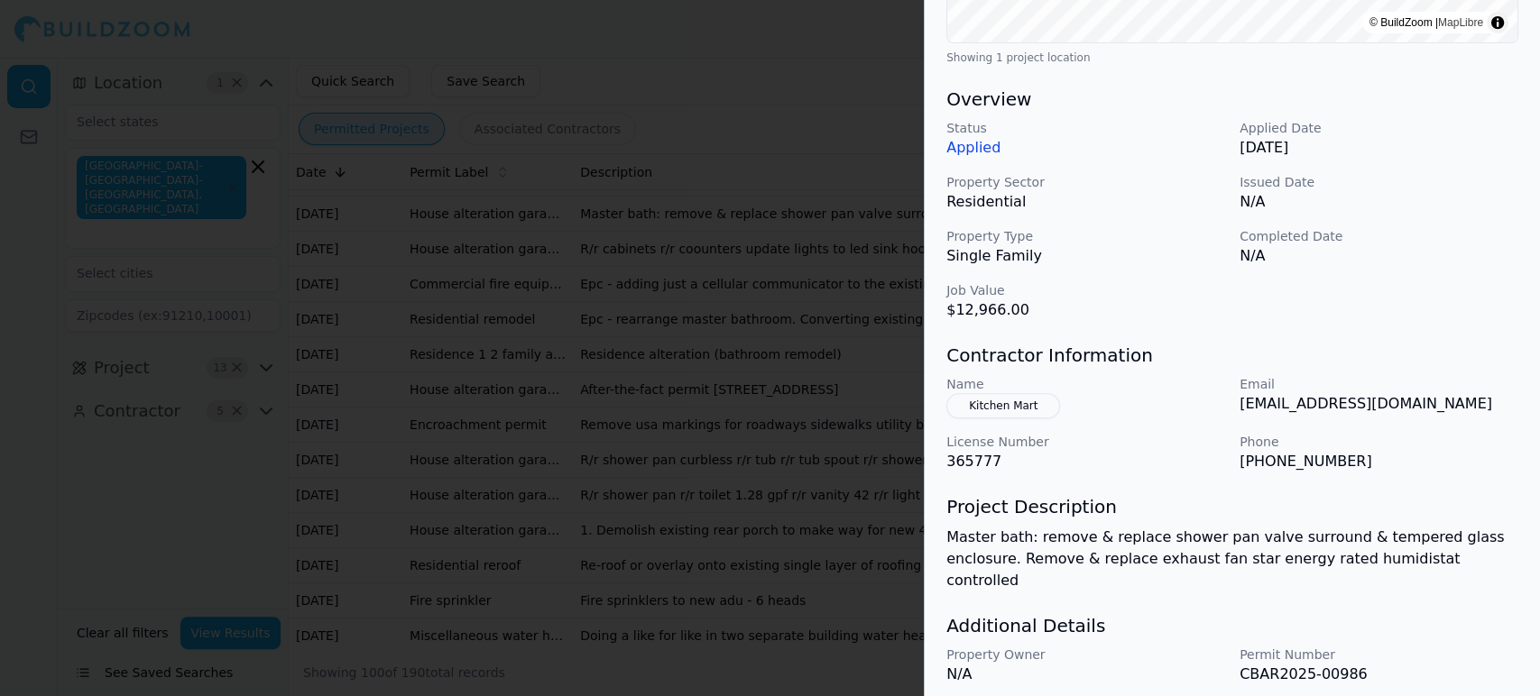
click at [485, 341] on div at bounding box center [770, 348] width 1540 height 696
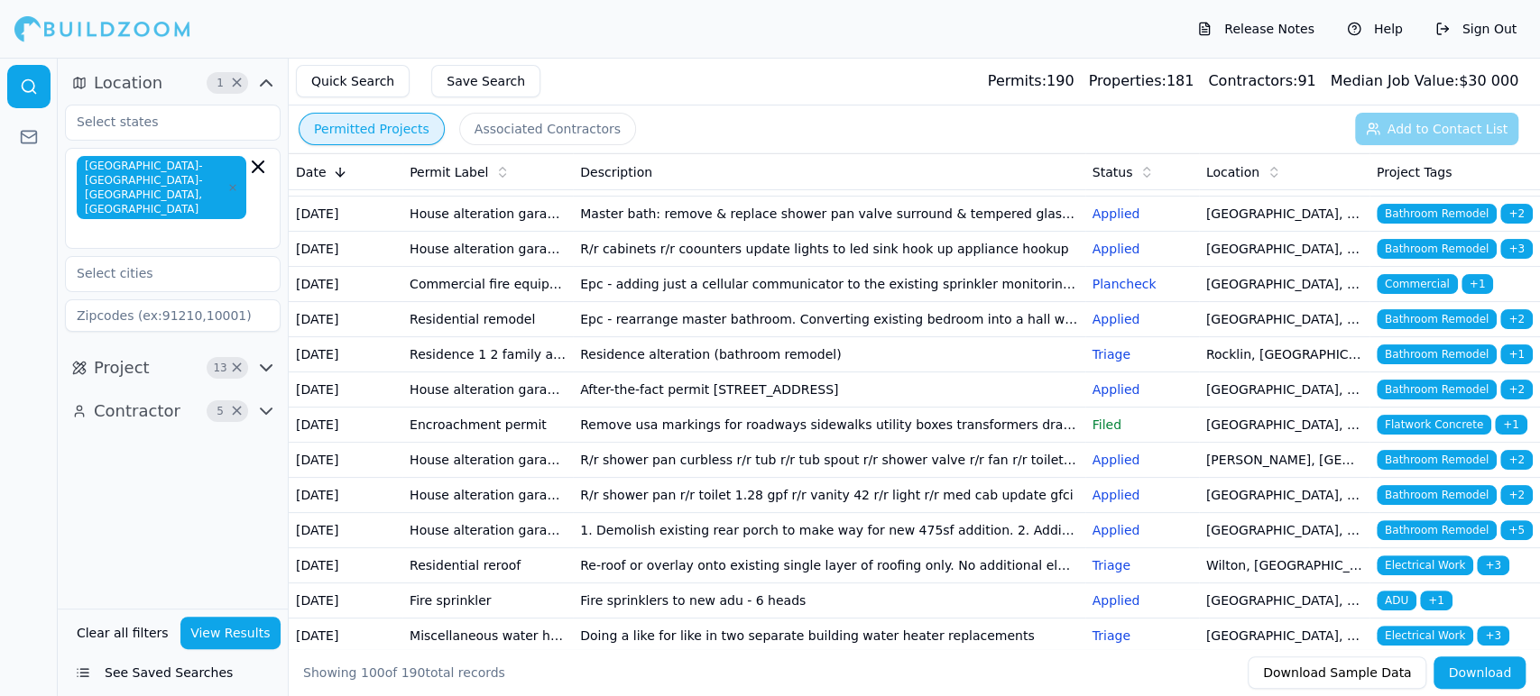
click at [475, 302] on td "Commercial fire equipment" at bounding box center [487, 284] width 171 height 35
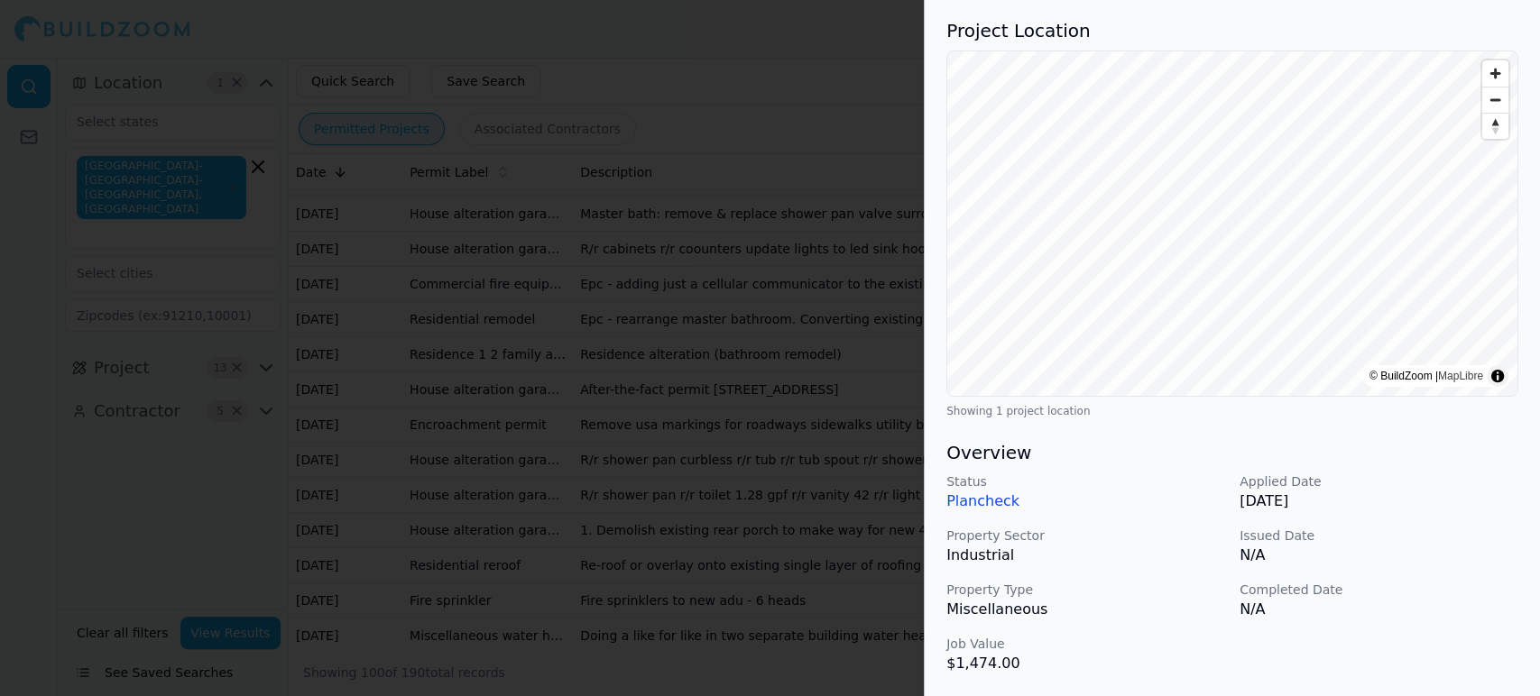
scroll to position [361, 0]
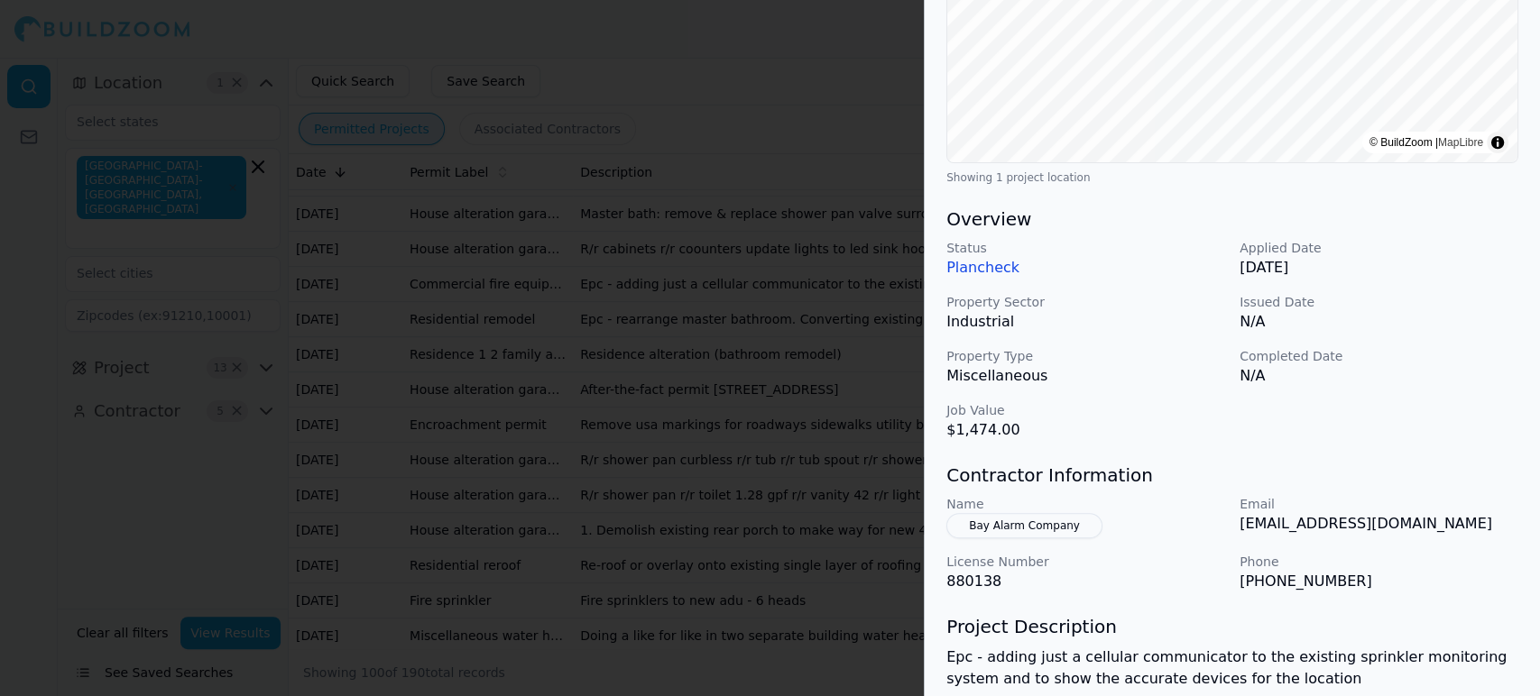
click at [566, 516] on div at bounding box center [770, 348] width 1540 height 696
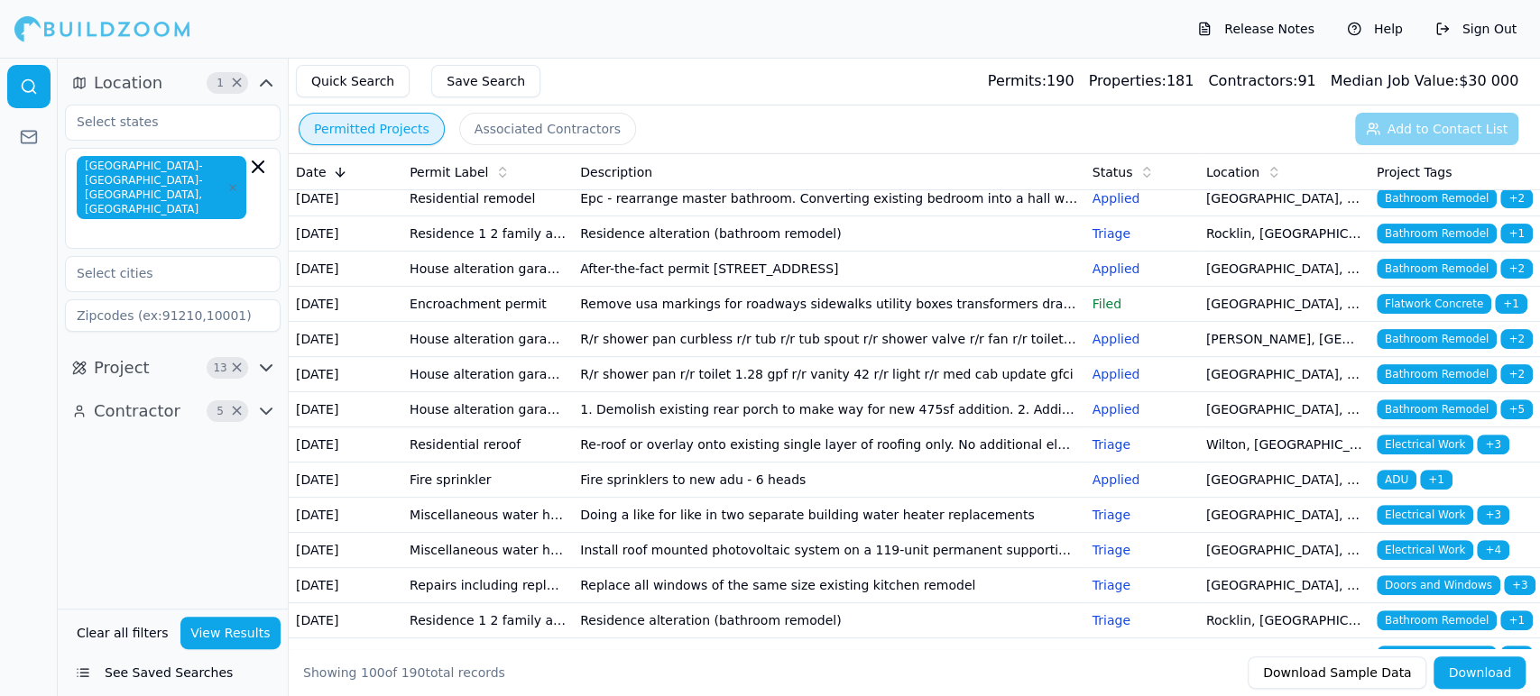
click at [463, 252] on td "Residence 1 2 family alter" at bounding box center [487, 234] width 171 height 35
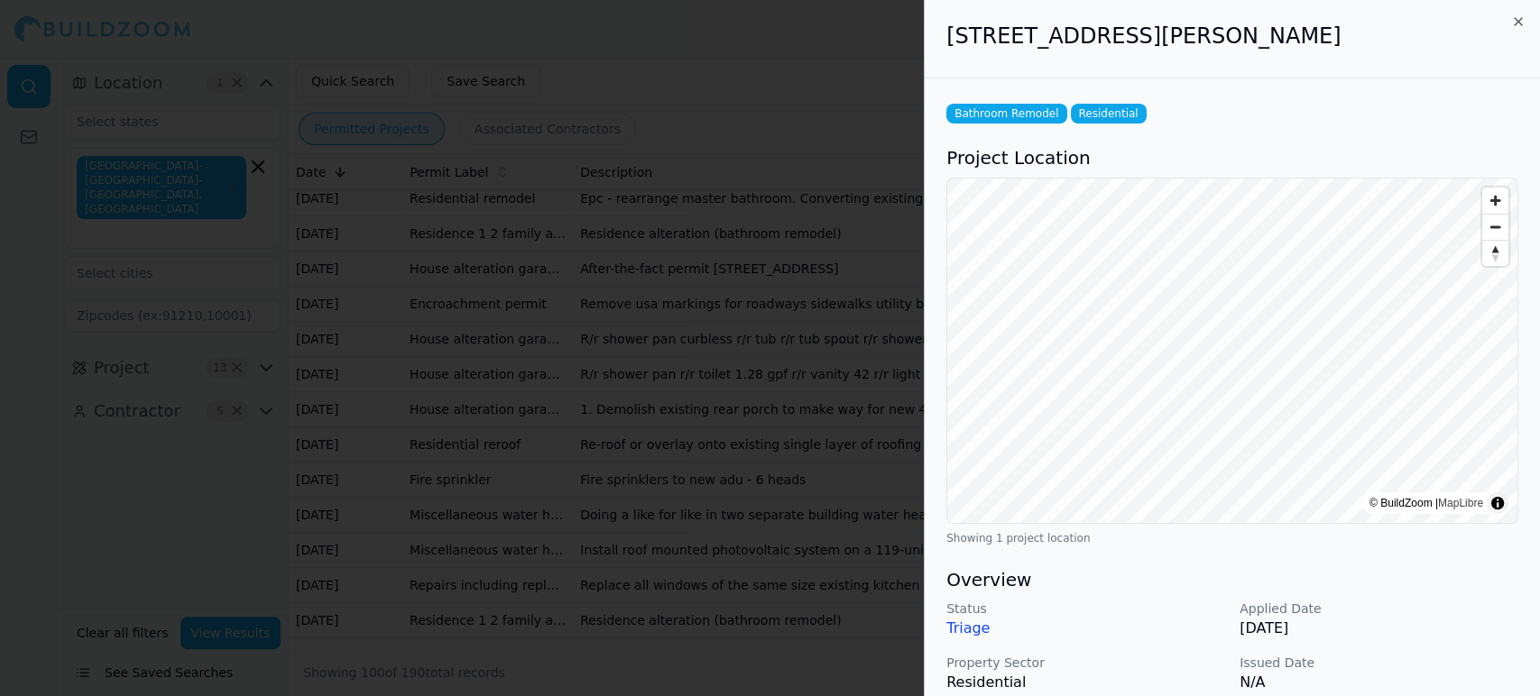
scroll to position [481, 0]
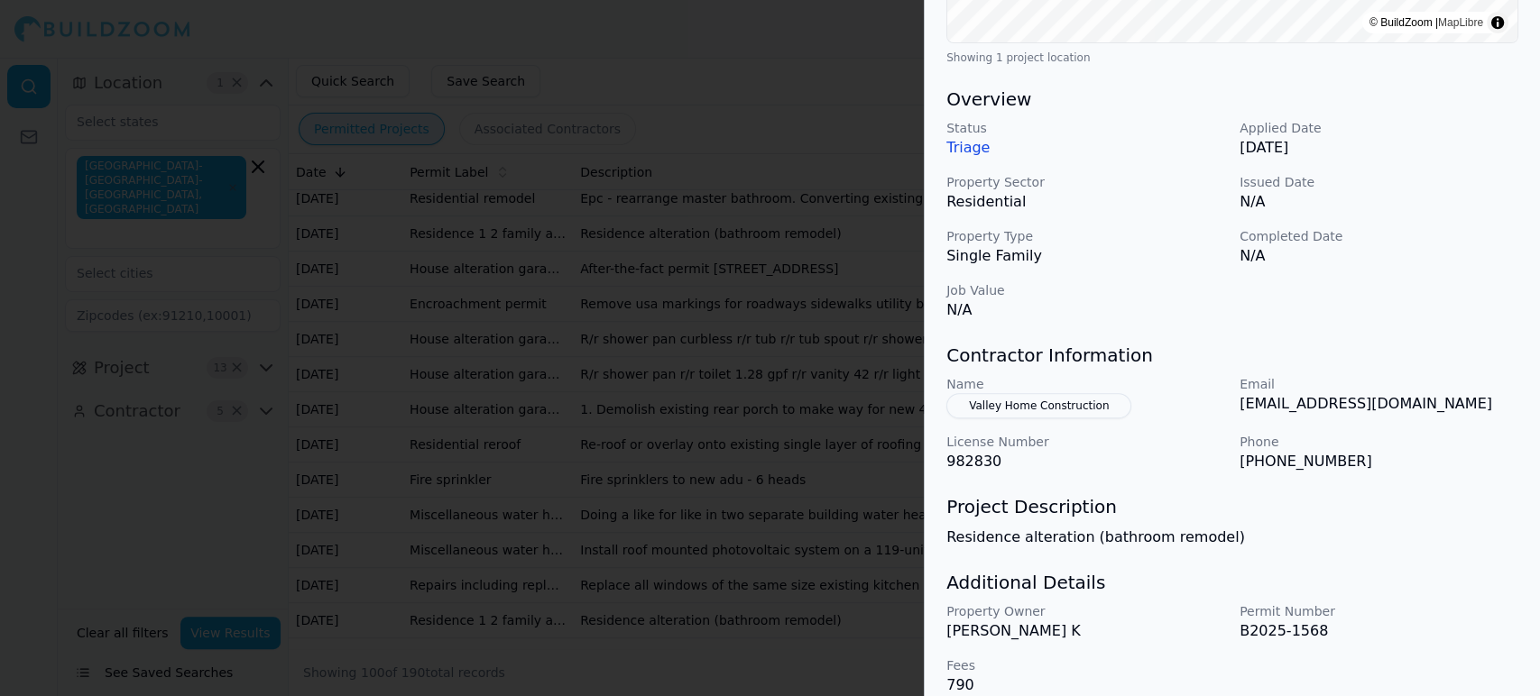
click at [438, 447] on div at bounding box center [770, 348] width 1540 height 696
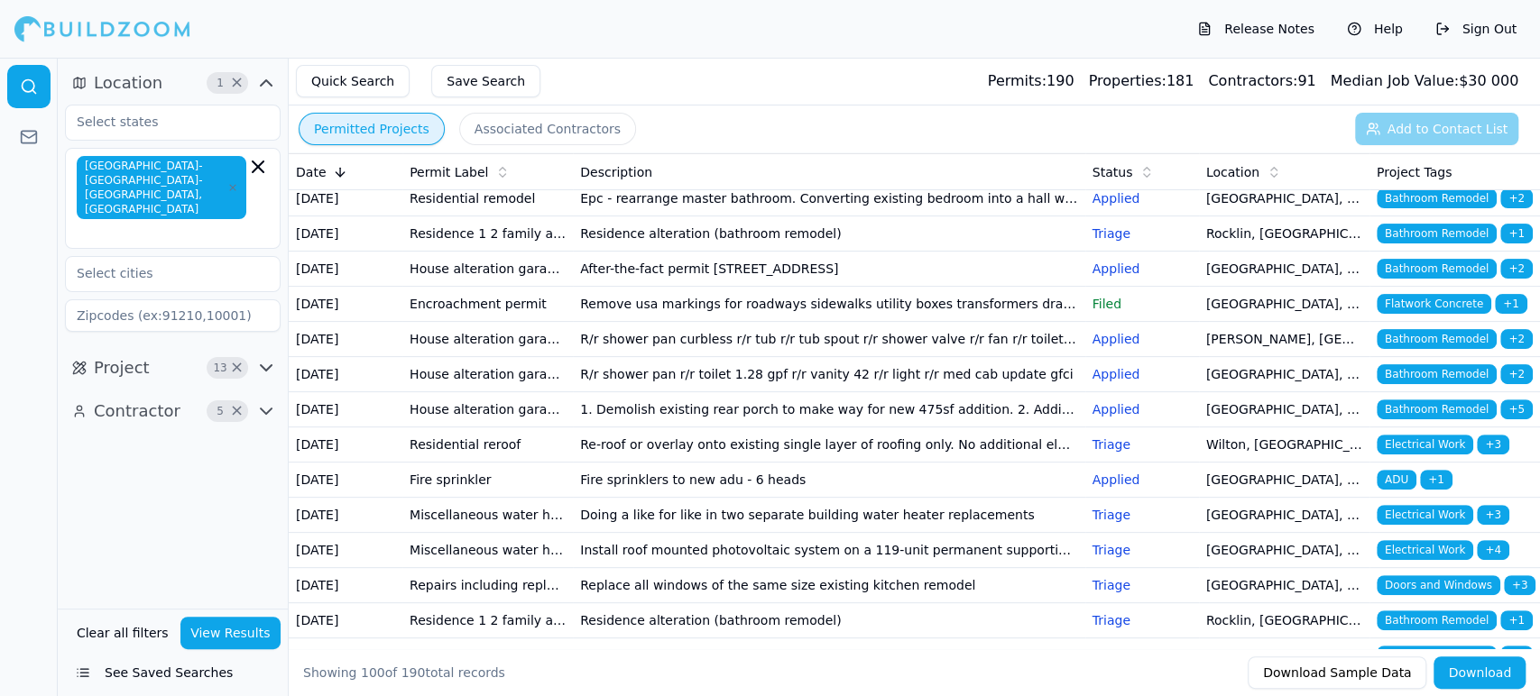
scroll to position [601, 0]
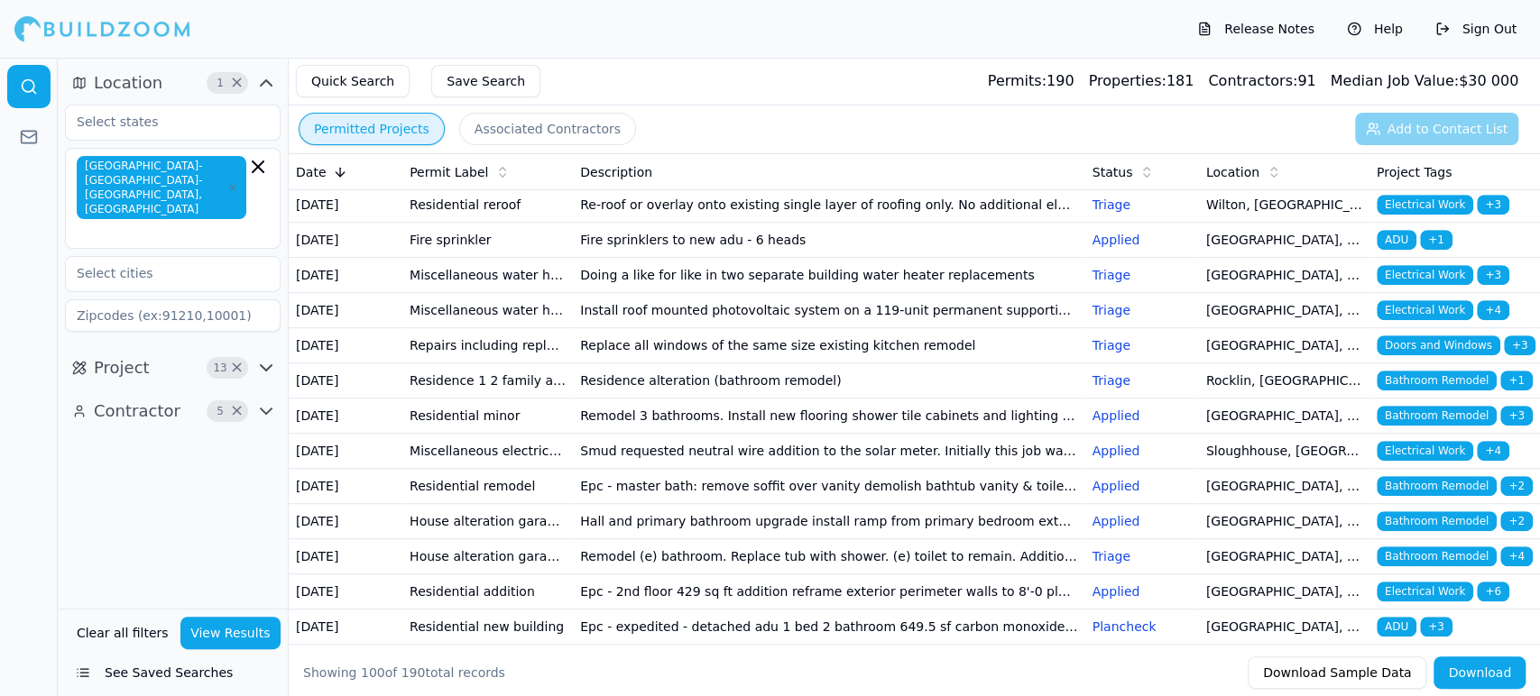
click at [516, 117] on td "House alteration garage conversion to living space/adu (no new sqft) kitchen/ba…" at bounding box center [487, 99] width 171 height 35
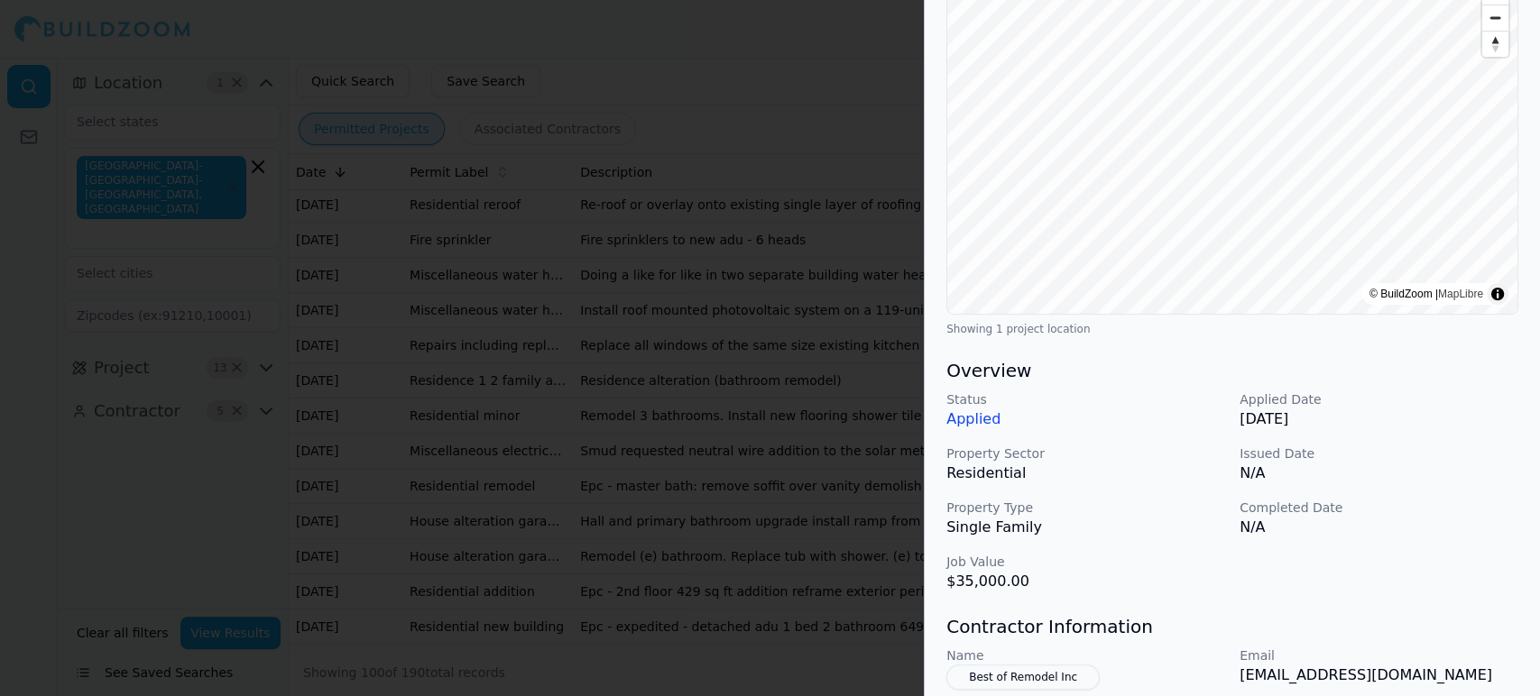
scroll to position [0, 0]
